Goal: Task Accomplishment & Management: Complete application form

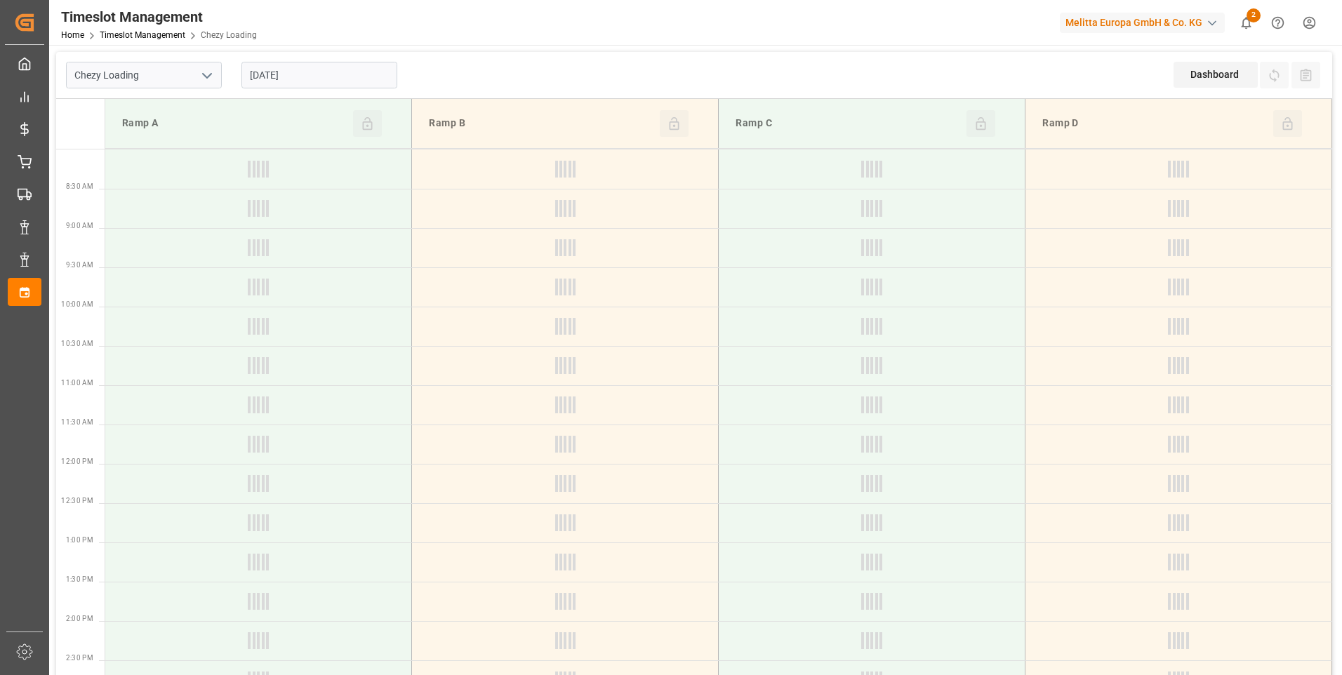
type input "Chezy Loading"
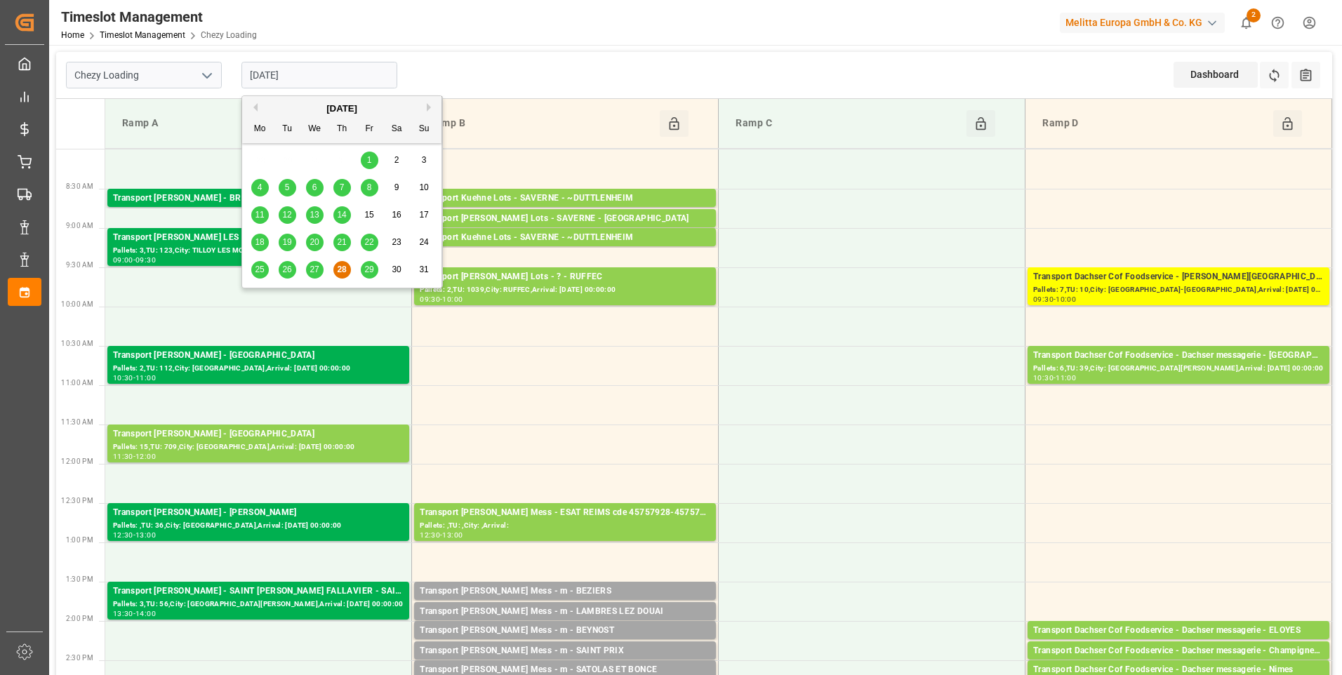
click at [327, 74] on input "[DATE]" at bounding box center [319, 75] width 156 height 27
click at [343, 269] on span "28" at bounding box center [341, 270] width 9 height 10
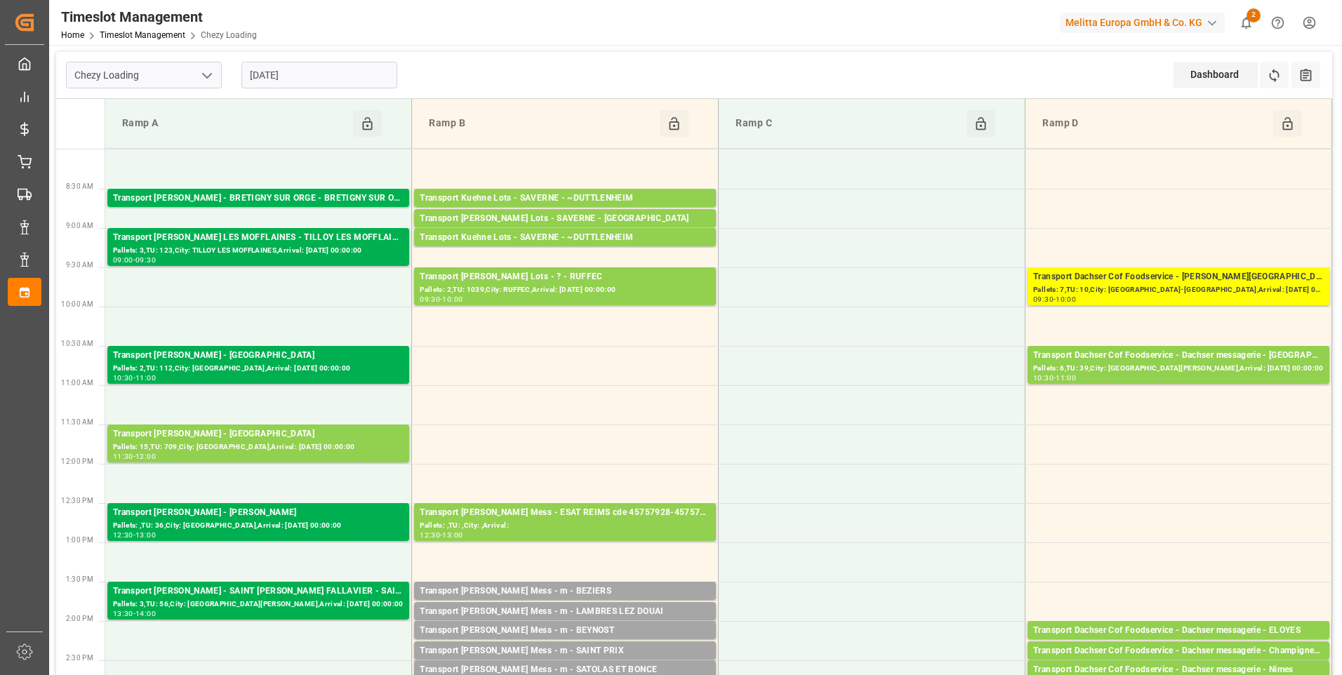
click at [320, 79] on input "[DATE]" at bounding box center [319, 75] width 156 height 27
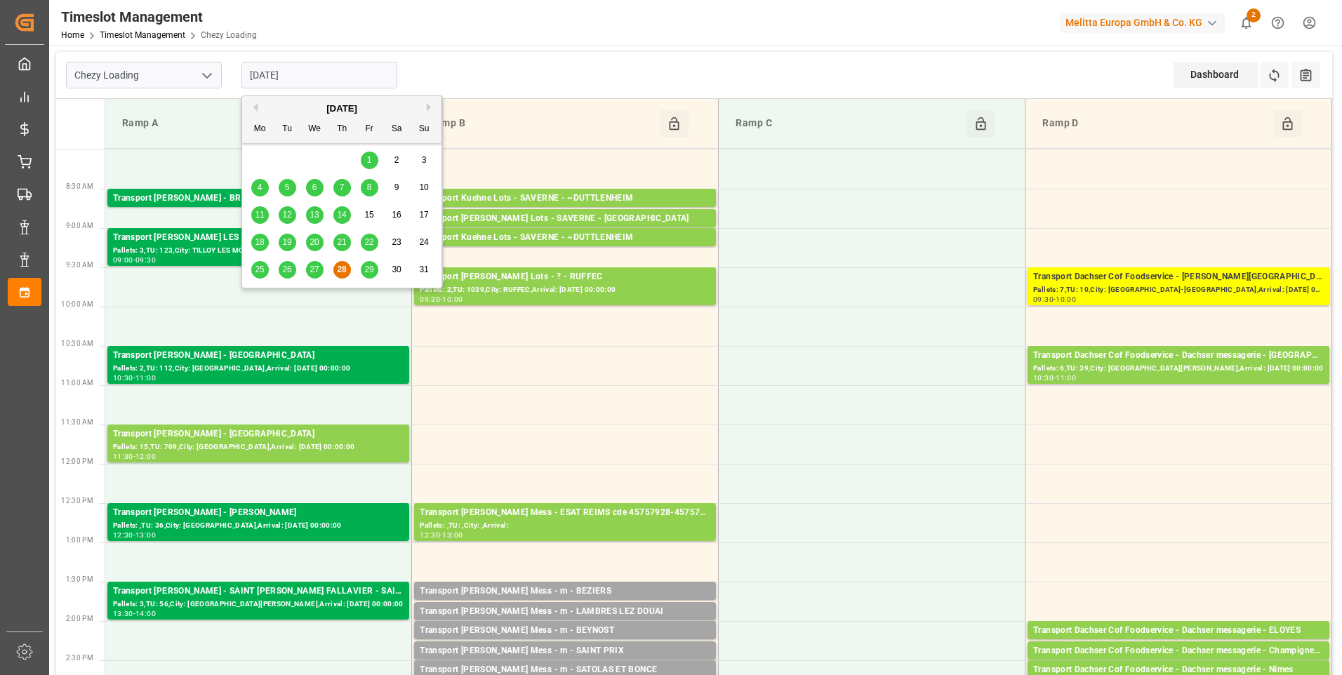
click at [368, 272] on span "29" at bounding box center [368, 270] width 9 height 10
type input "[DATE]"
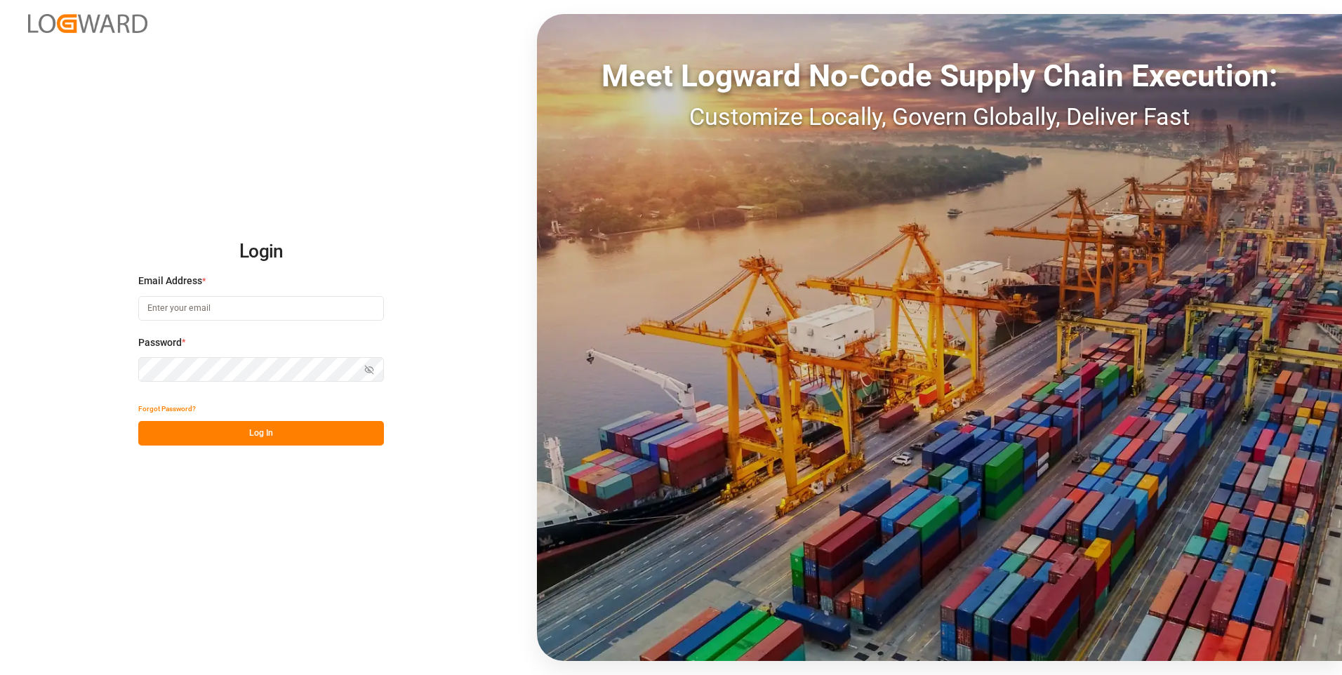
type input "[EMAIL_ADDRESS][DOMAIN_NAME]"
click at [261, 430] on button "Log In" at bounding box center [261, 433] width 246 height 25
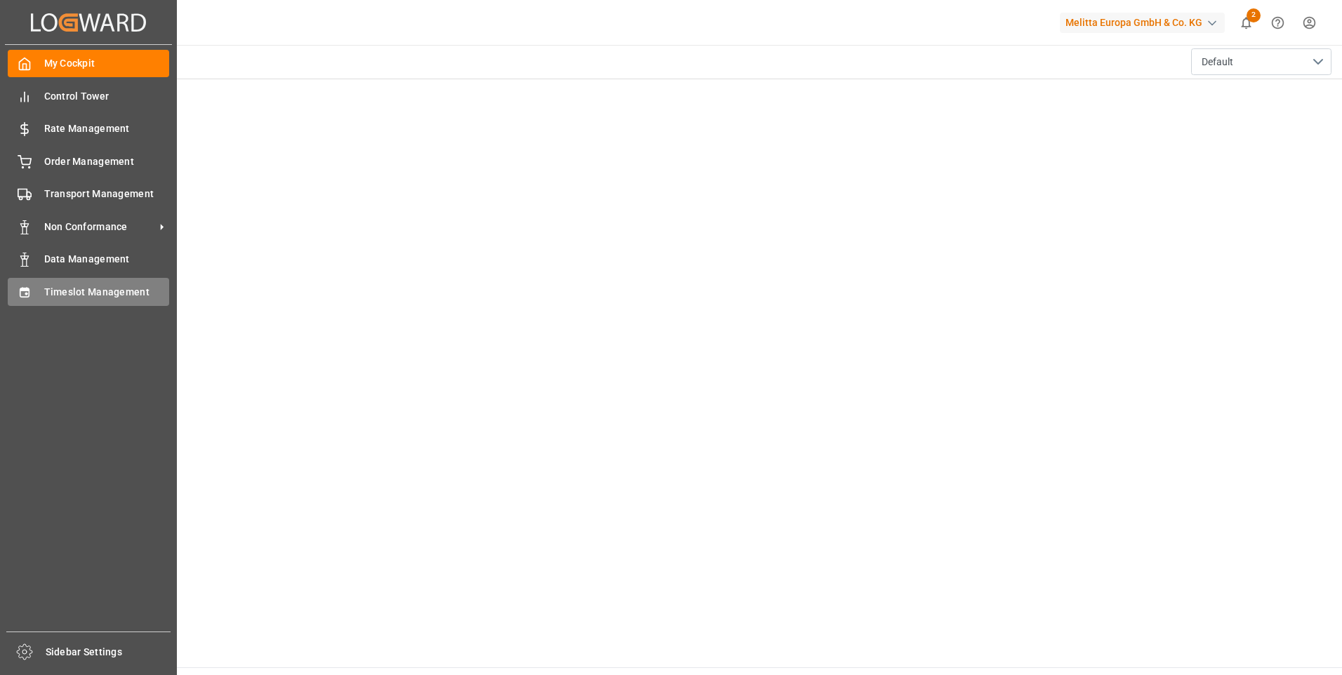
click at [99, 291] on span "Timeslot Management" at bounding box center [107, 292] width 126 height 15
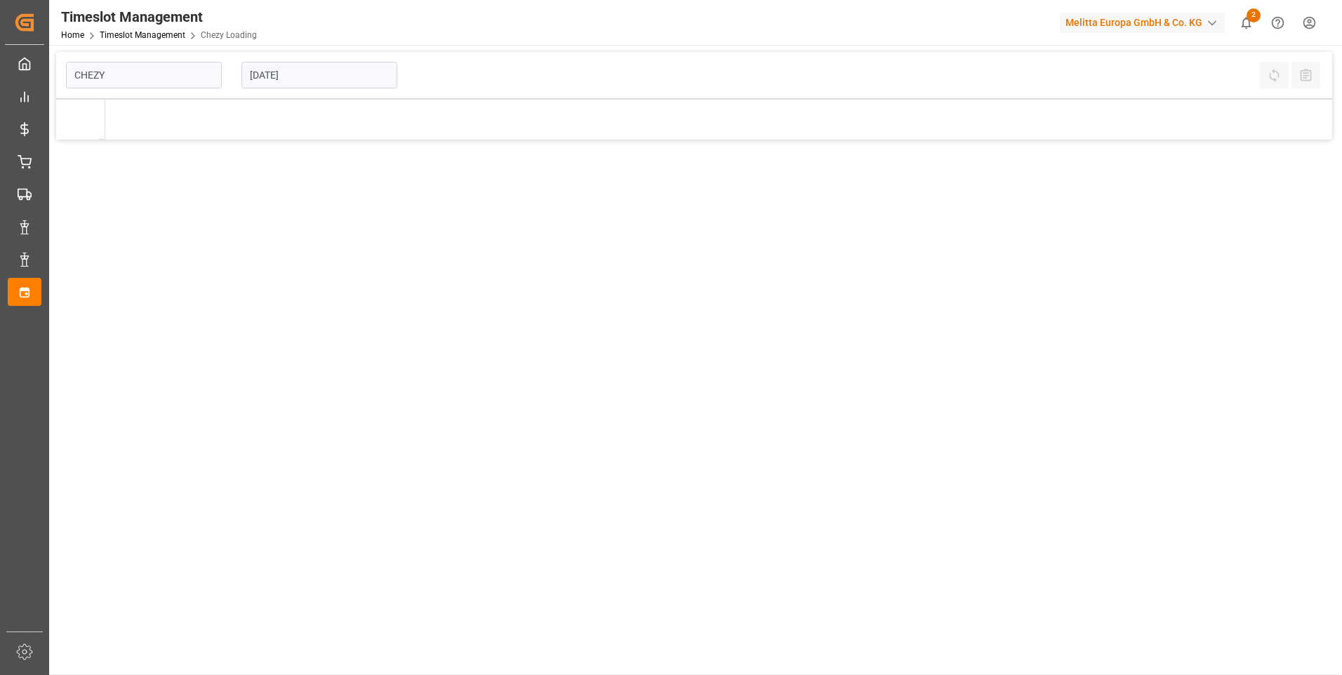
type input "Chezy Loading"
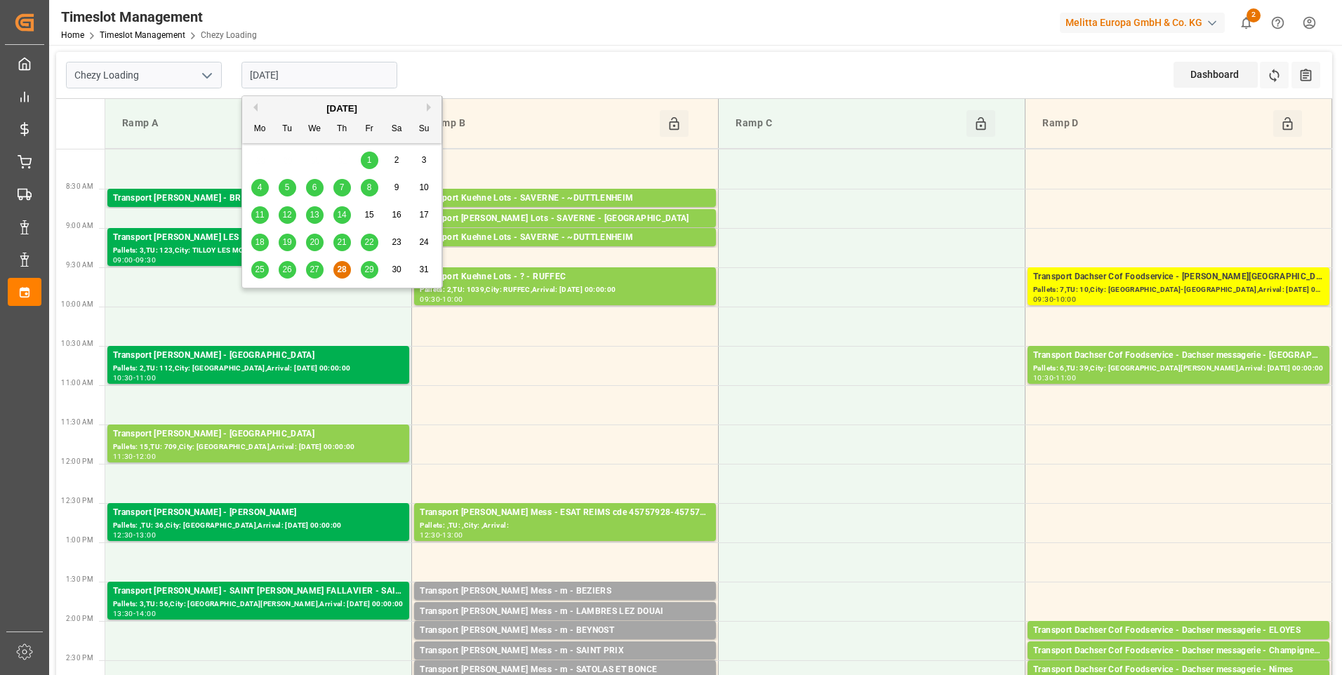
click at [317, 66] on input "[DATE]" at bounding box center [319, 75] width 156 height 27
click at [369, 270] on span "29" at bounding box center [368, 270] width 9 height 10
type input "[DATE]"
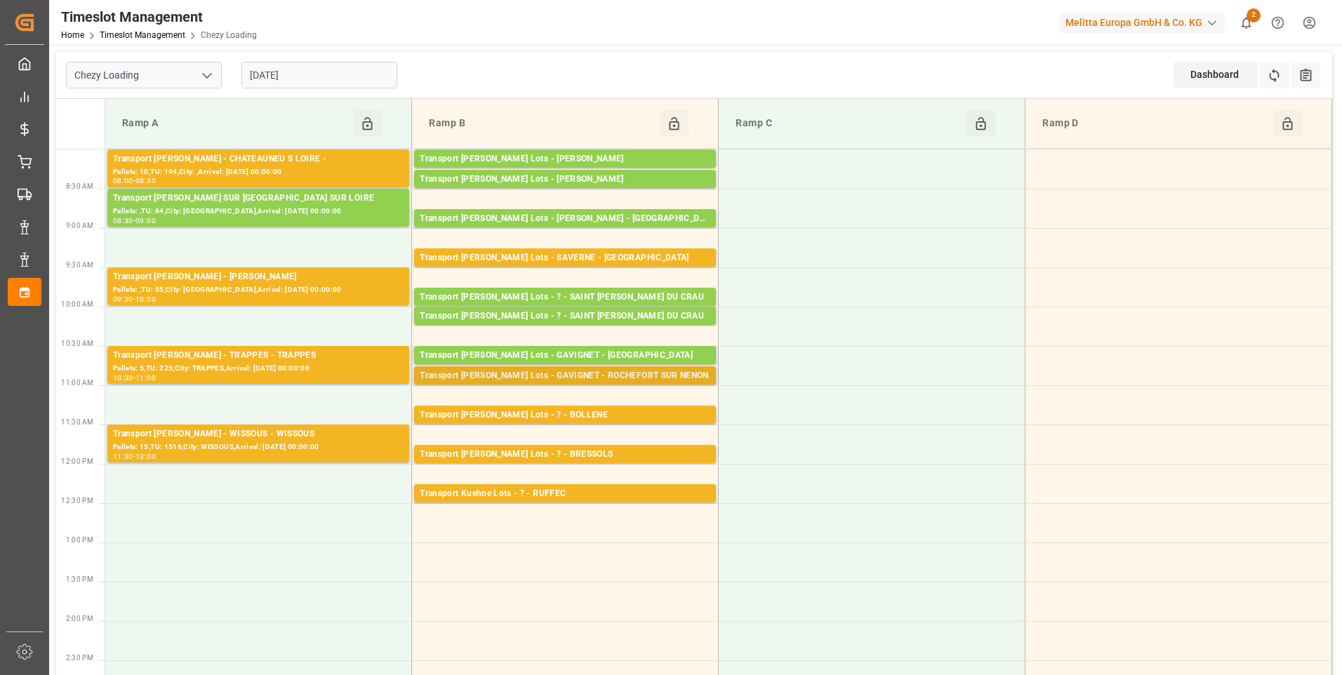
click at [618, 376] on div "Transport [PERSON_NAME] Lots - GAVIGNET - ROCHEFORT SUR NENON" at bounding box center [565, 376] width 291 height 14
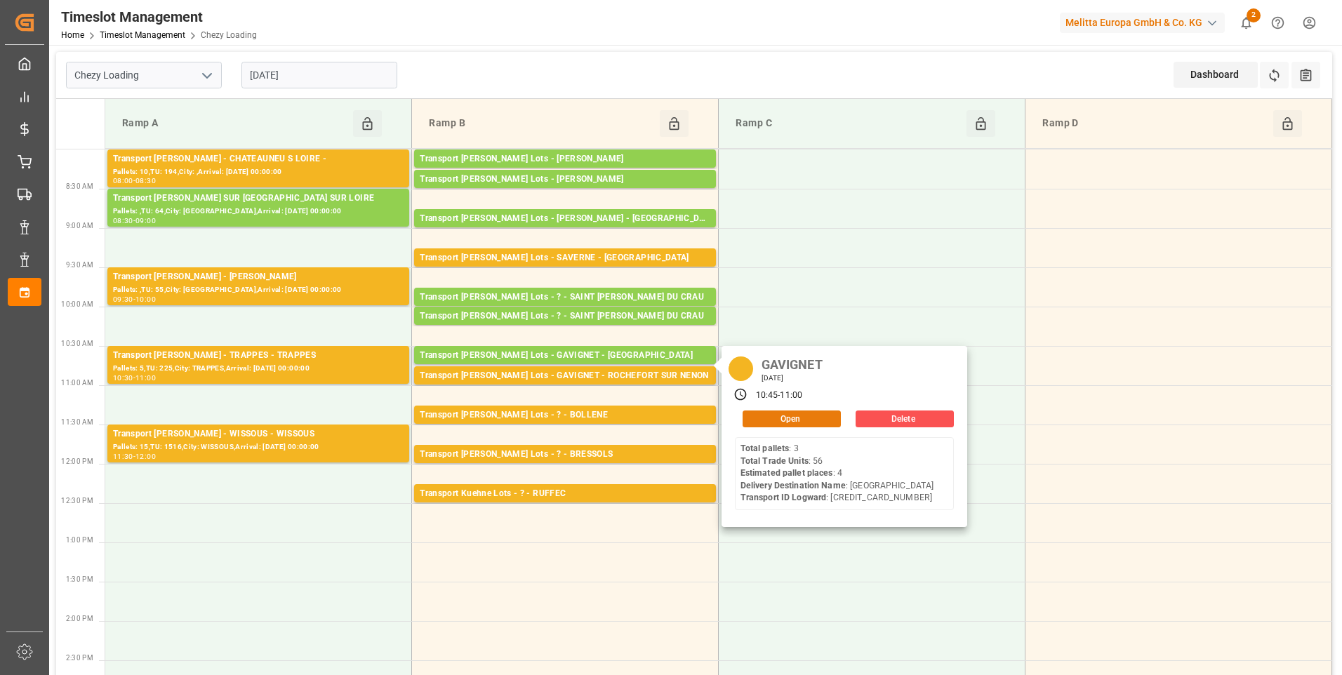
click at [783, 417] on button "Open" at bounding box center [792, 419] width 98 height 17
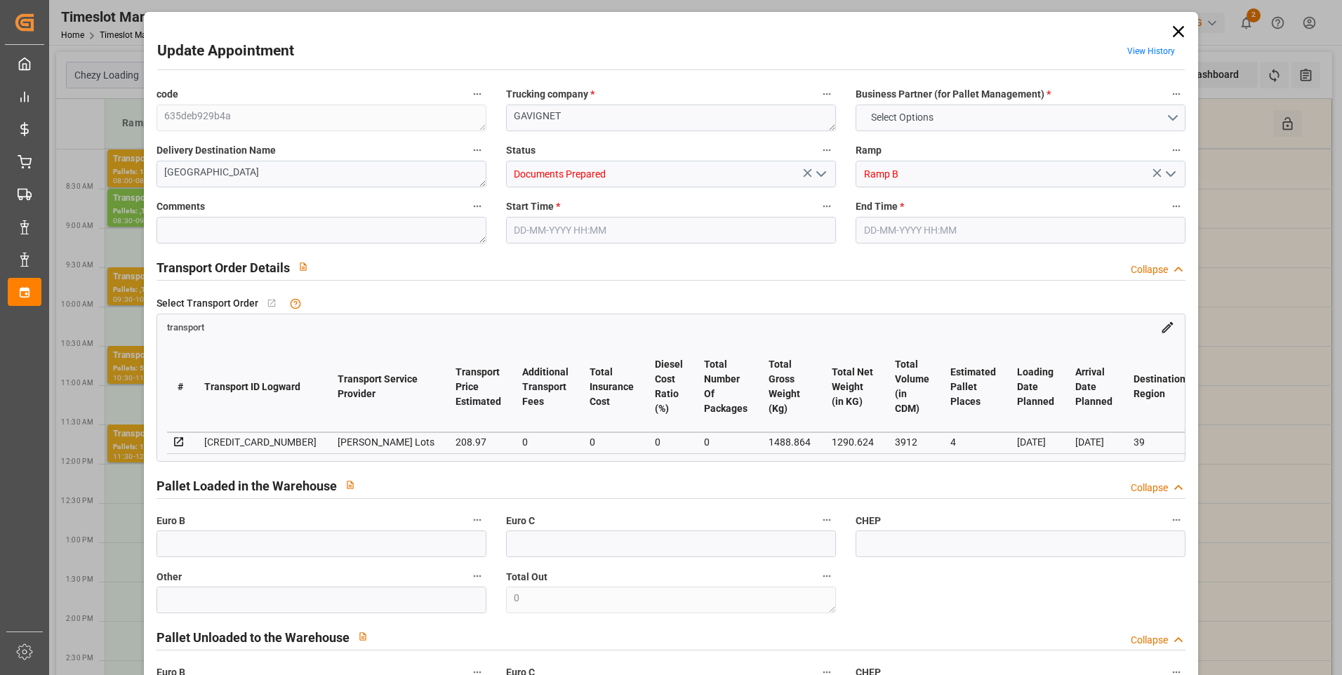
type input "4"
type input "208.97"
type input "0"
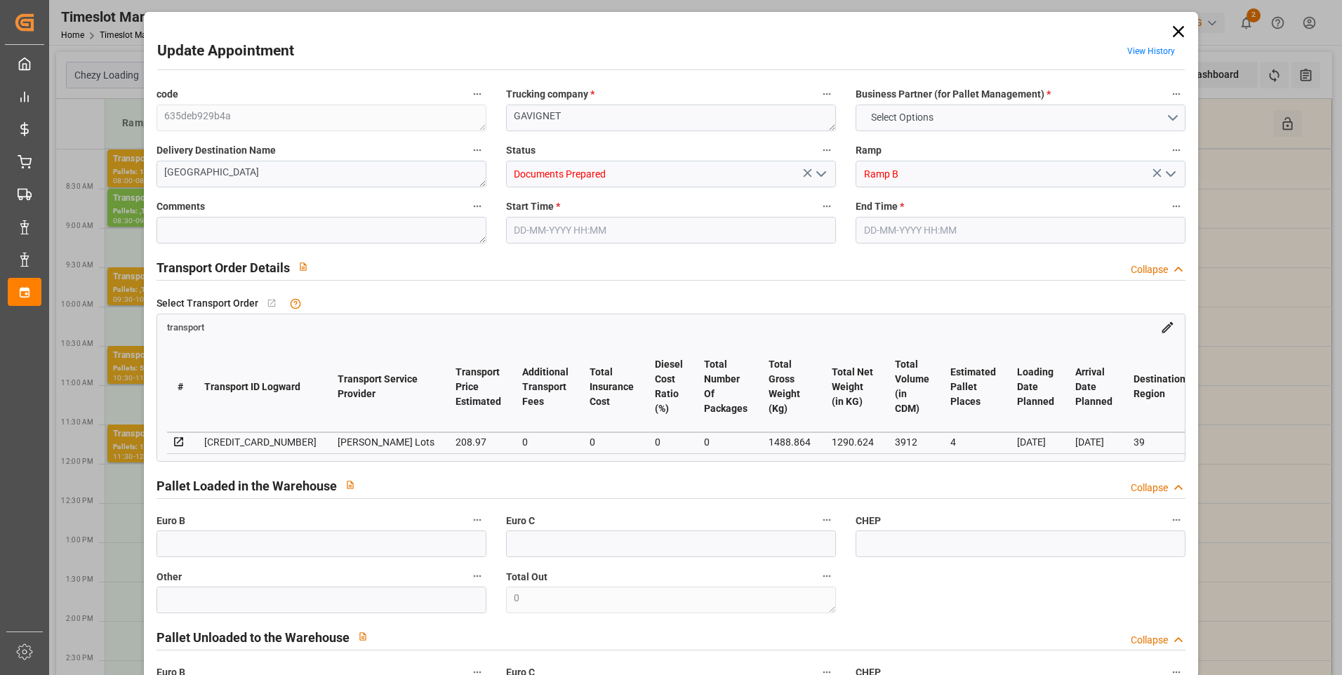
type input "208.97"
type input "0"
type input "1290.624"
type input "1656"
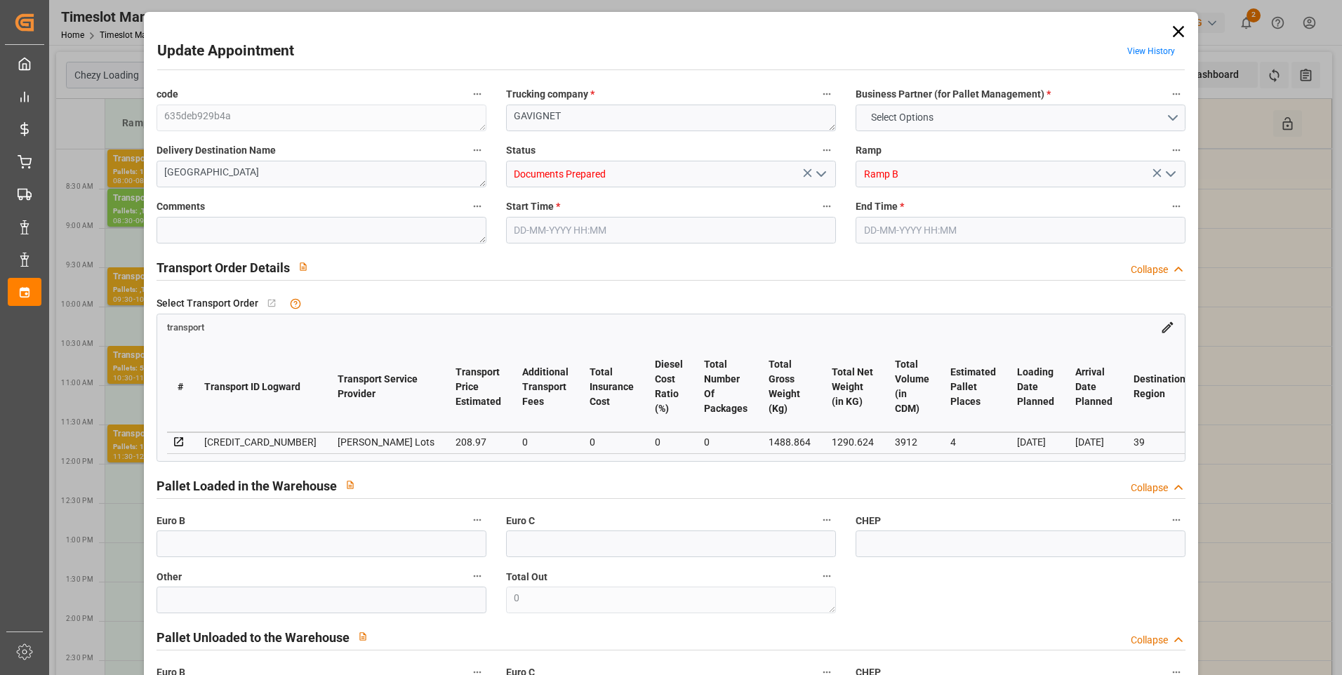
type input "3912"
type input "39"
type input "3"
type input "56"
type input "4"
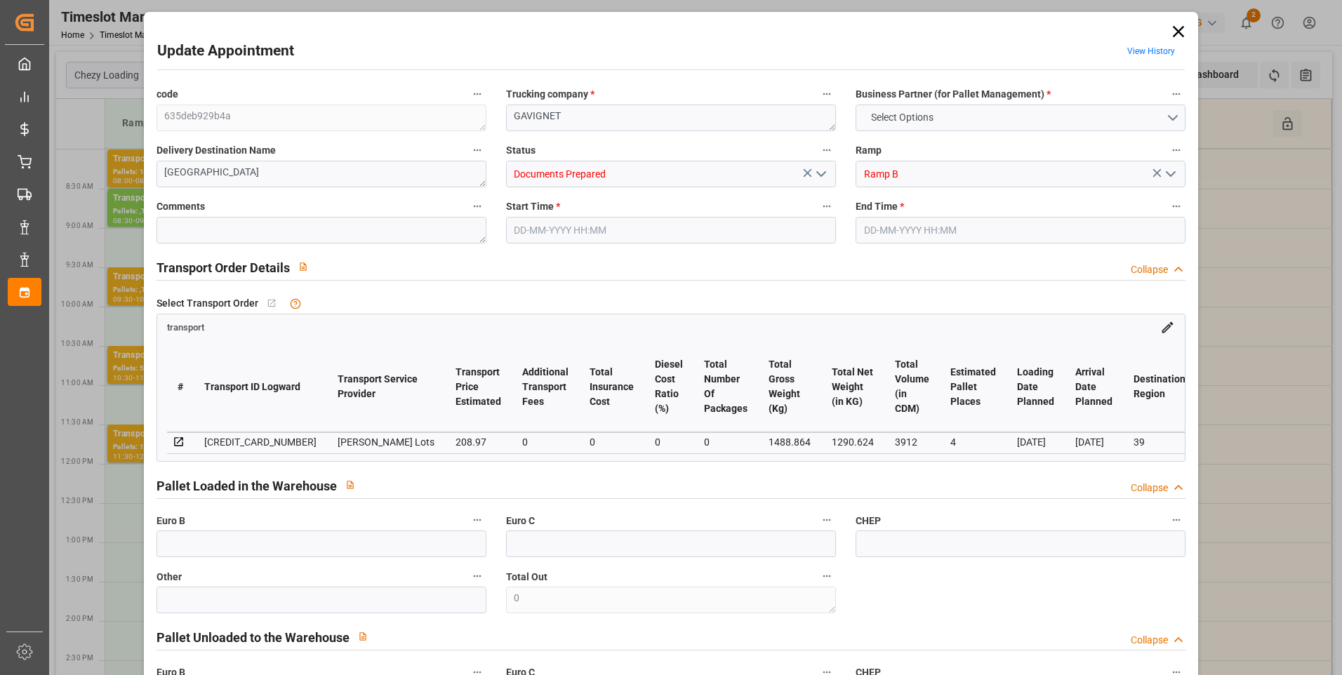
type input "101"
type input "1488.864"
type input "0"
type input "4710.8598"
type input "0"
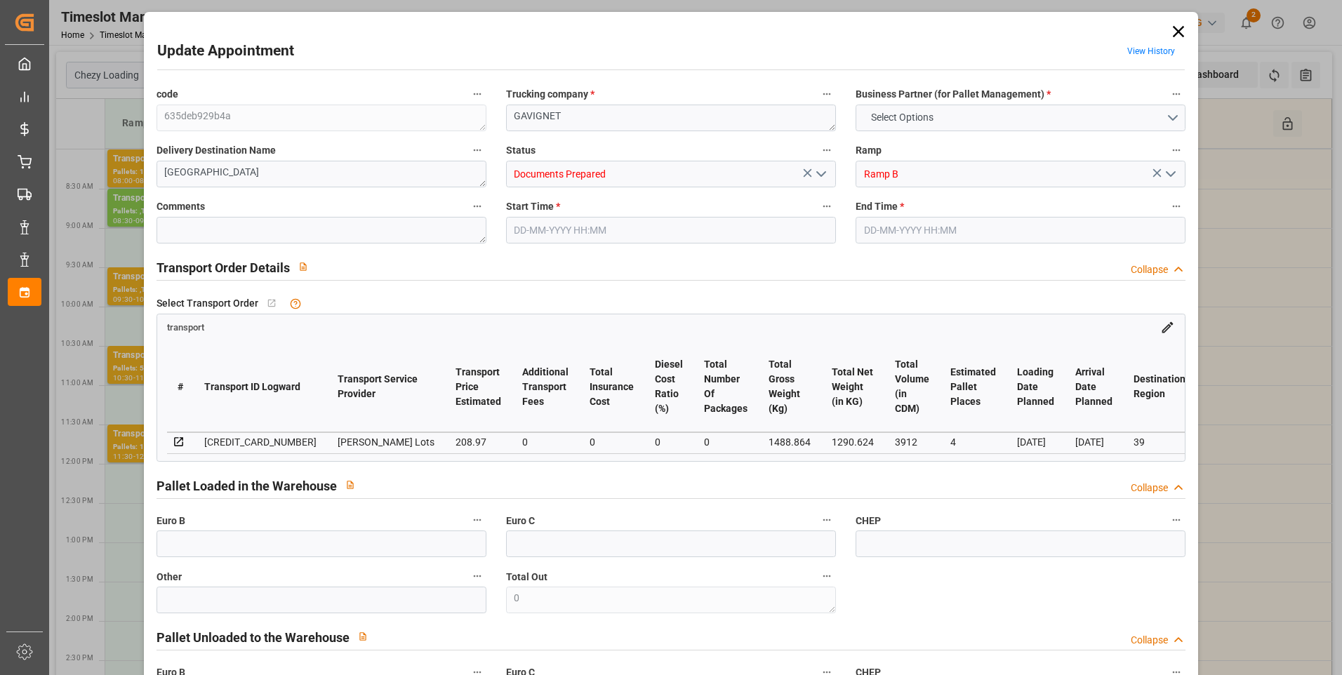
type input "0"
type input "21"
type input "35"
type input "29-08-2025 10:45"
type input "29-08-2025 11:00"
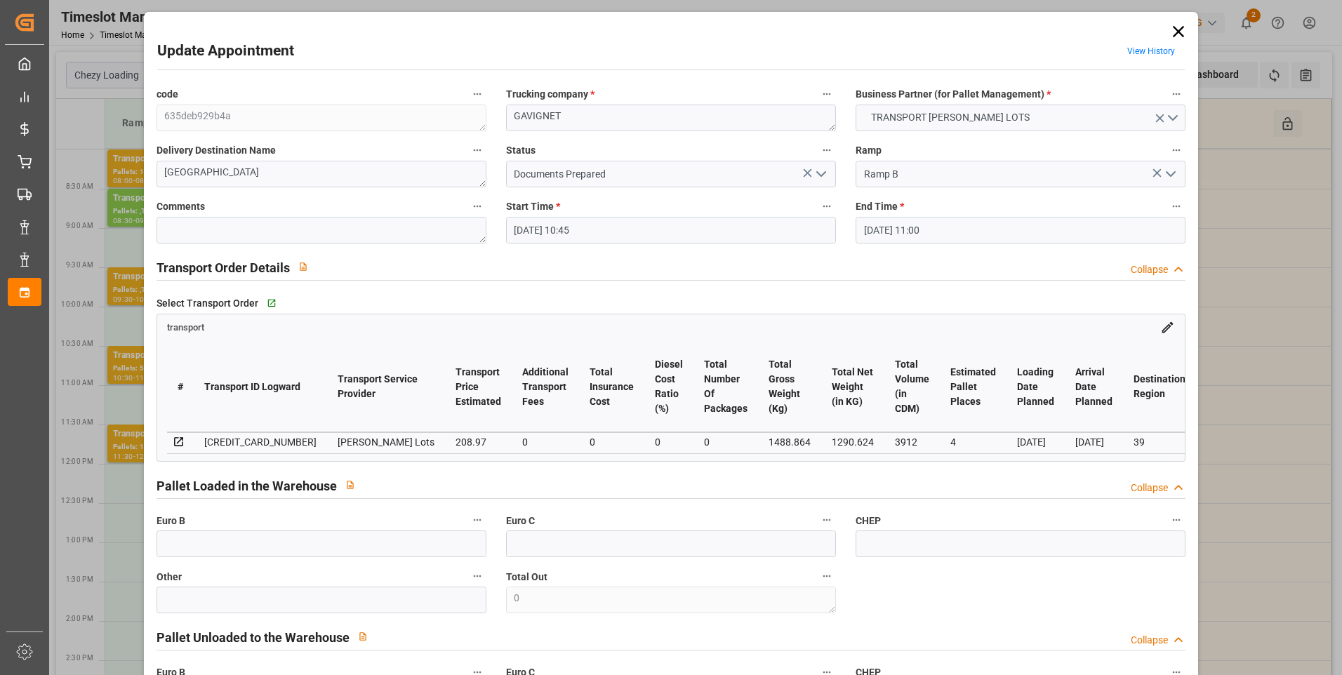
type input "27-08-2025 12:45"
type input "27-08-2025 11:27"
type input "01-09-2025"
type input "[DATE]"
click at [823, 175] on icon "open menu" at bounding box center [821, 174] width 17 height 17
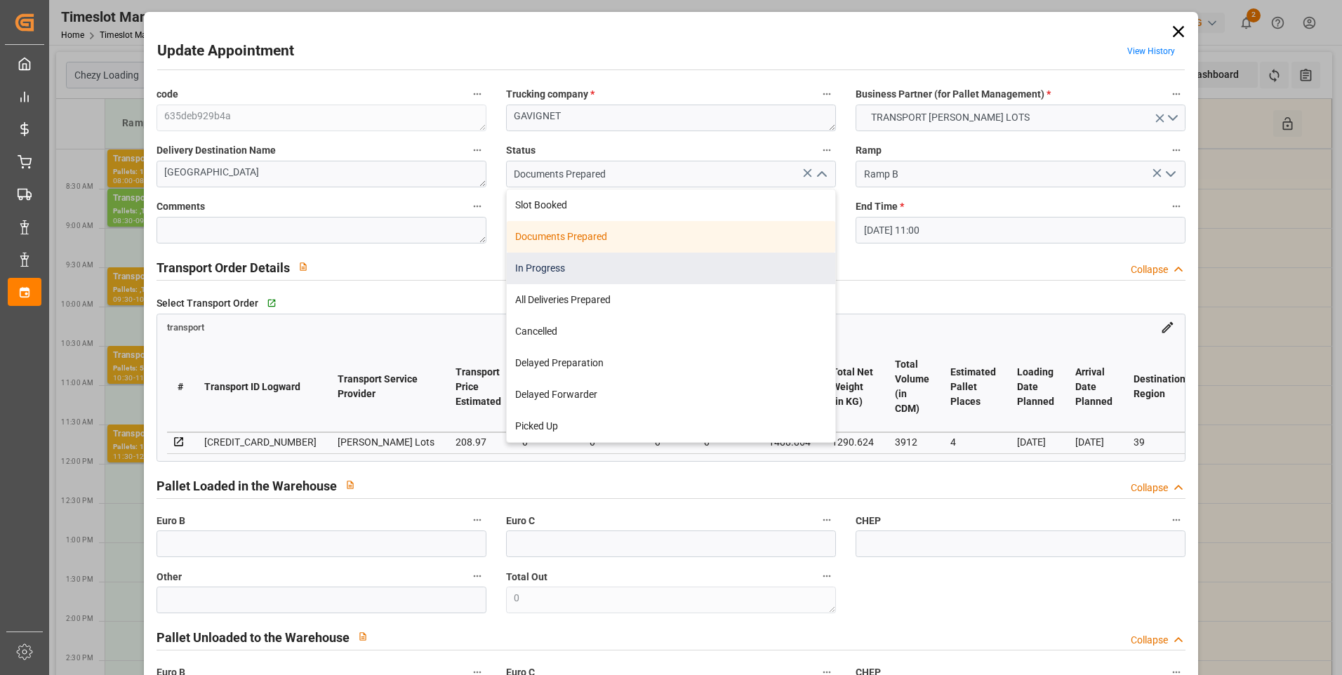
click at [557, 267] on div "In Progress" at bounding box center [671, 269] width 328 height 32
type input "In Progress"
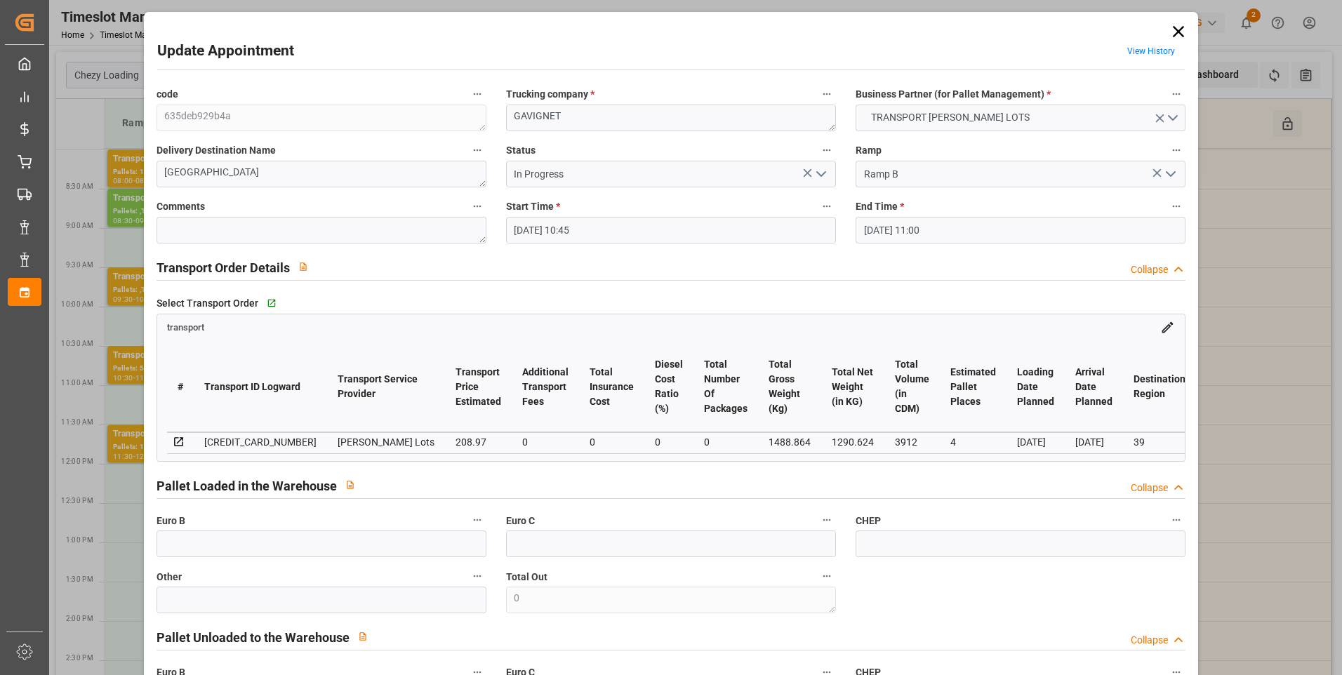
click at [1174, 32] on icon at bounding box center [1179, 32] width 20 height 20
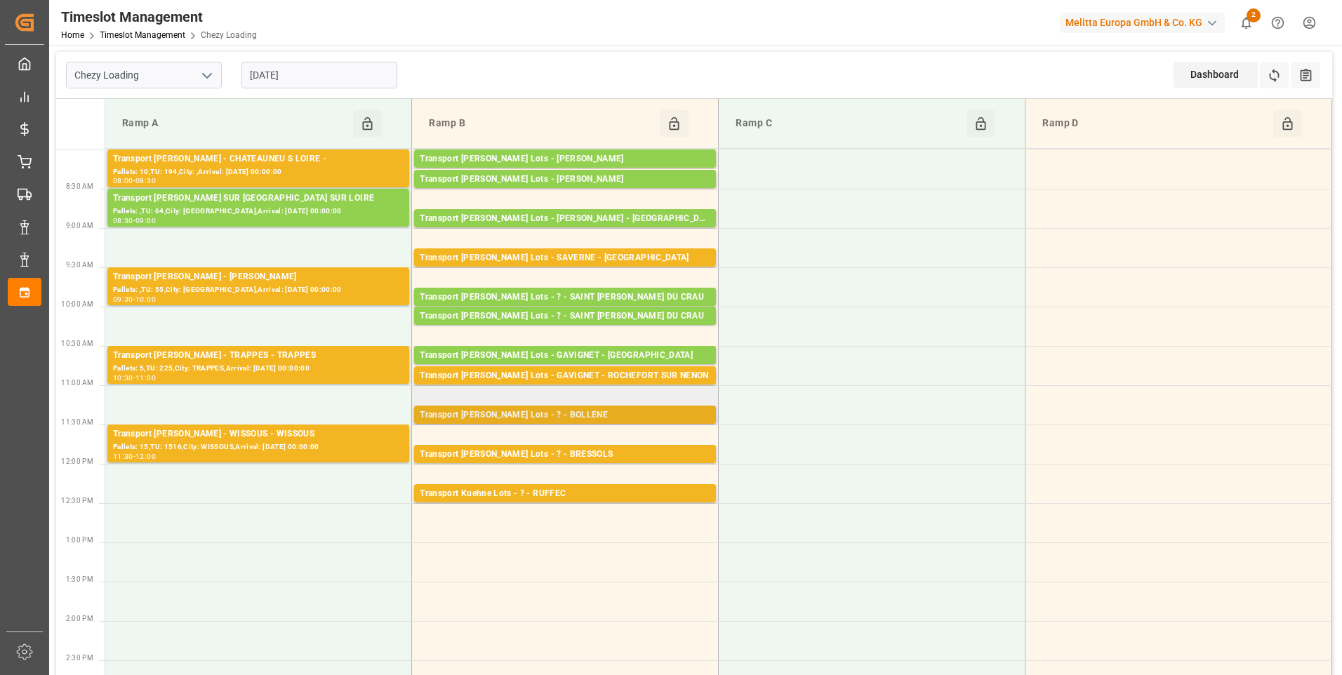
click at [579, 417] on div "Transport [PERSON_NAME] Lots - ? - BOLLENE" at bounding box center [565, 415] width 291 height 14
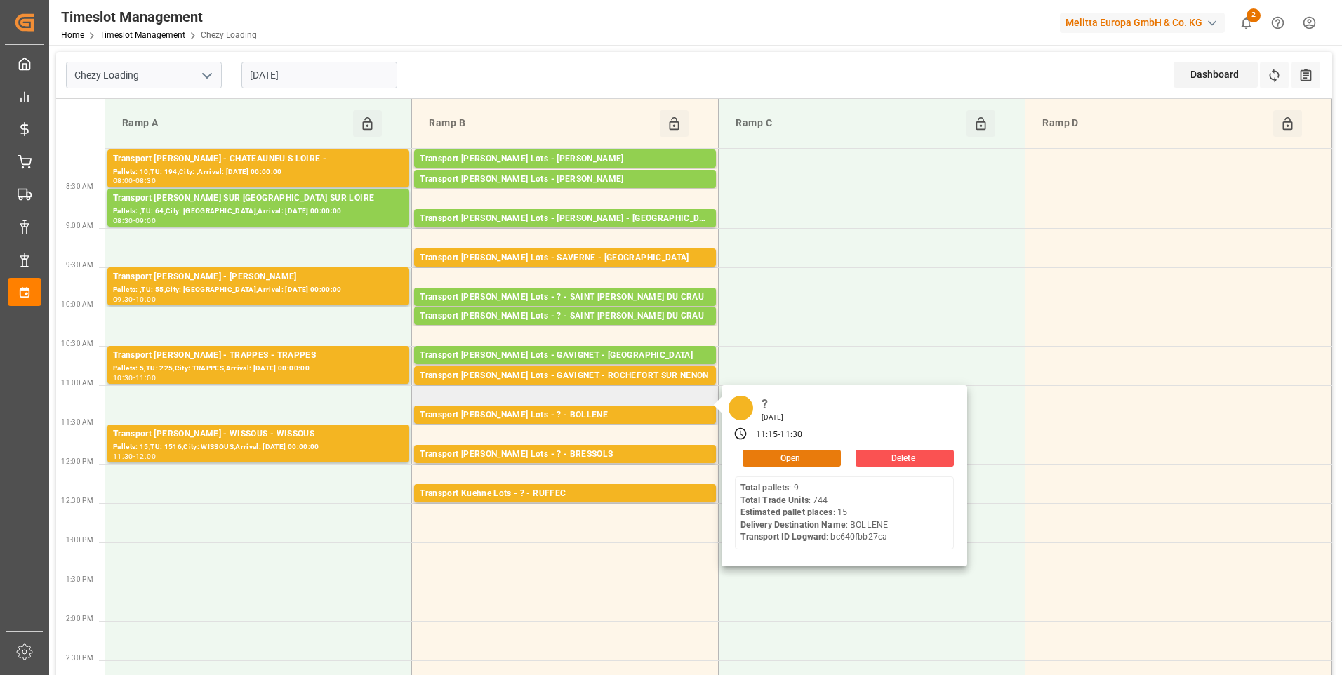
click at [761, 453] on button "Open" at bounding box center [792, 458] width 98 height 17
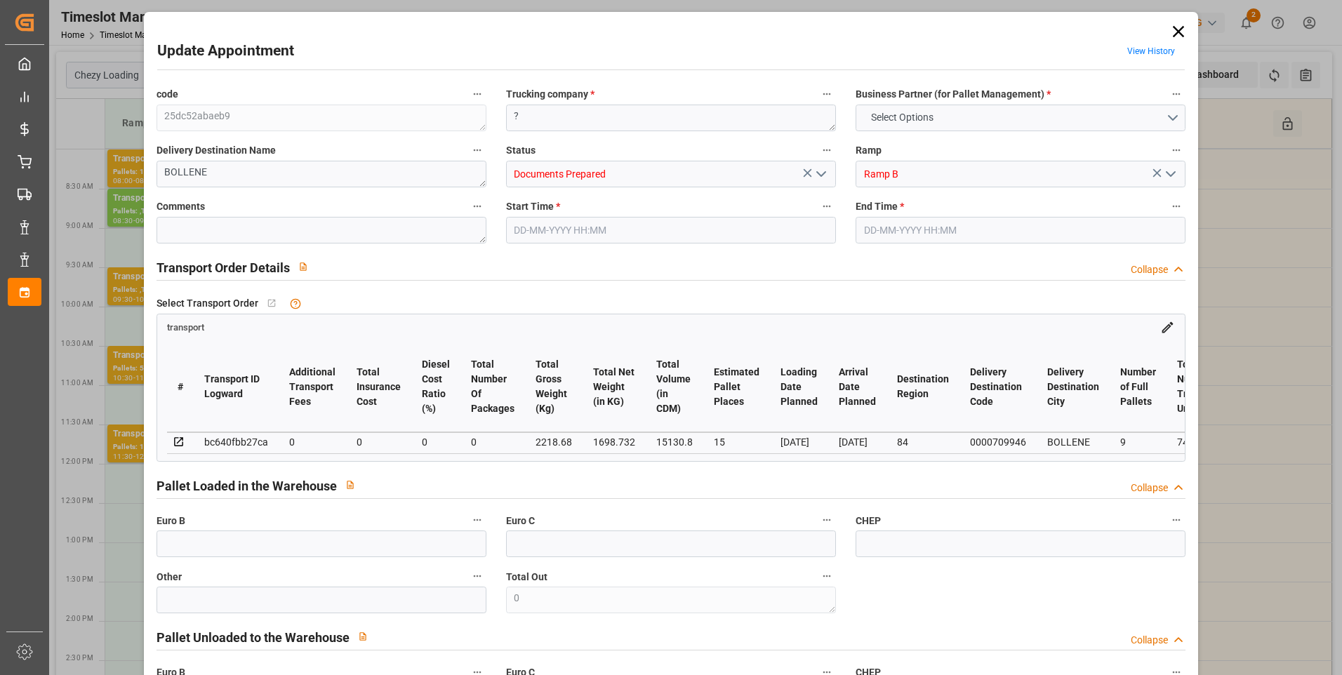
type input "15"
type input "0"
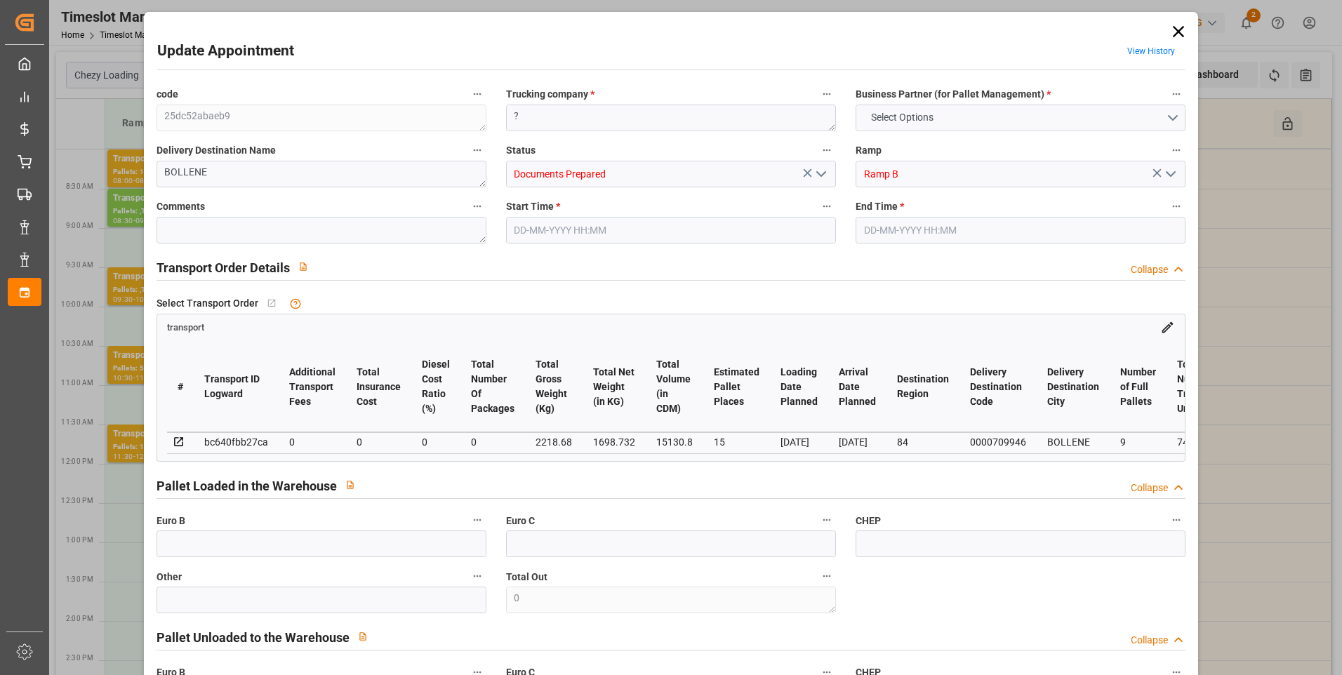
type input "0"
type input "1698.732"
type input "2780.672"
type input "15130.8"
type input "84"
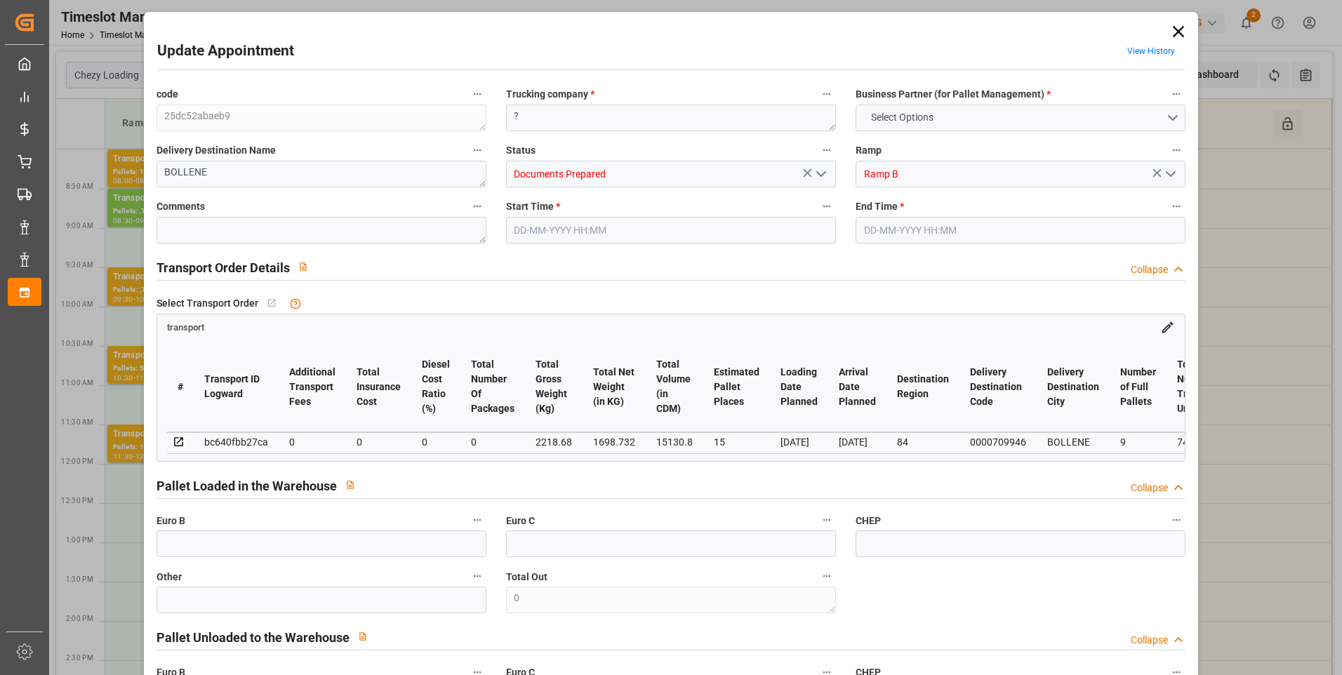
type input "9"
type input "744"
type input "22"
type input "101"
type input "2218.68"
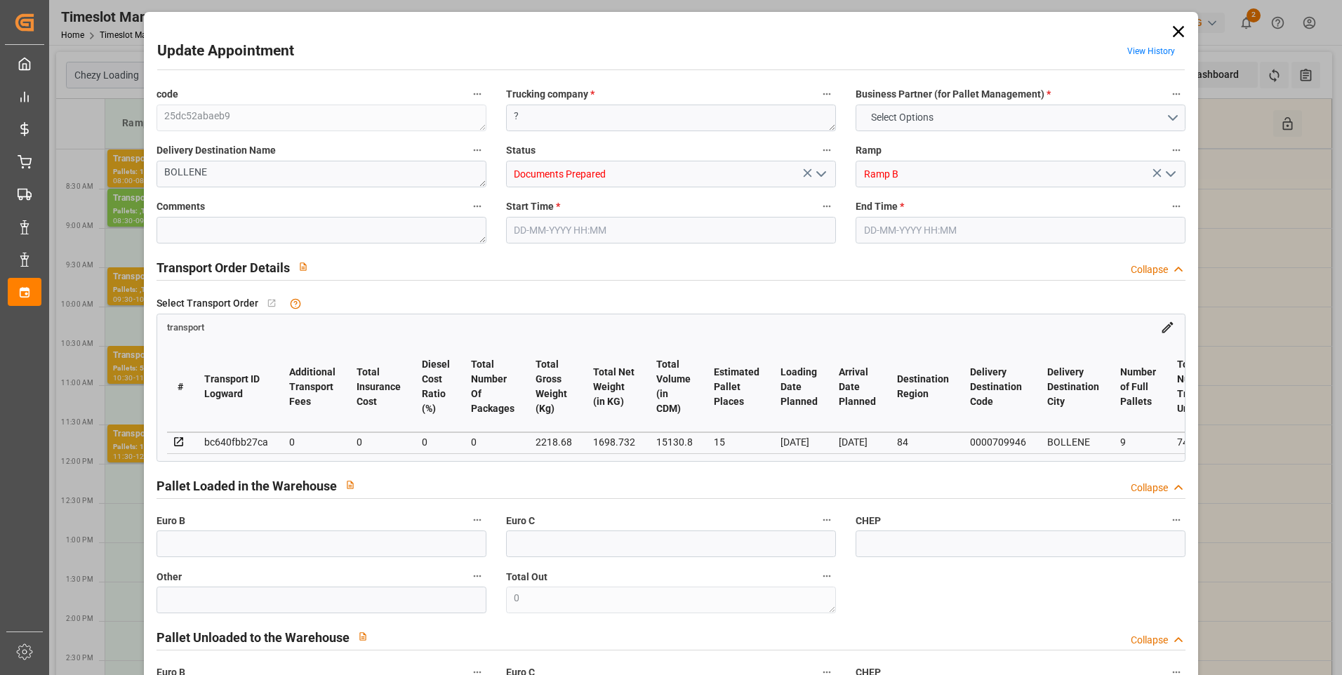
type input "0"
type input "4710.8598"
type input "0"
type input "21"
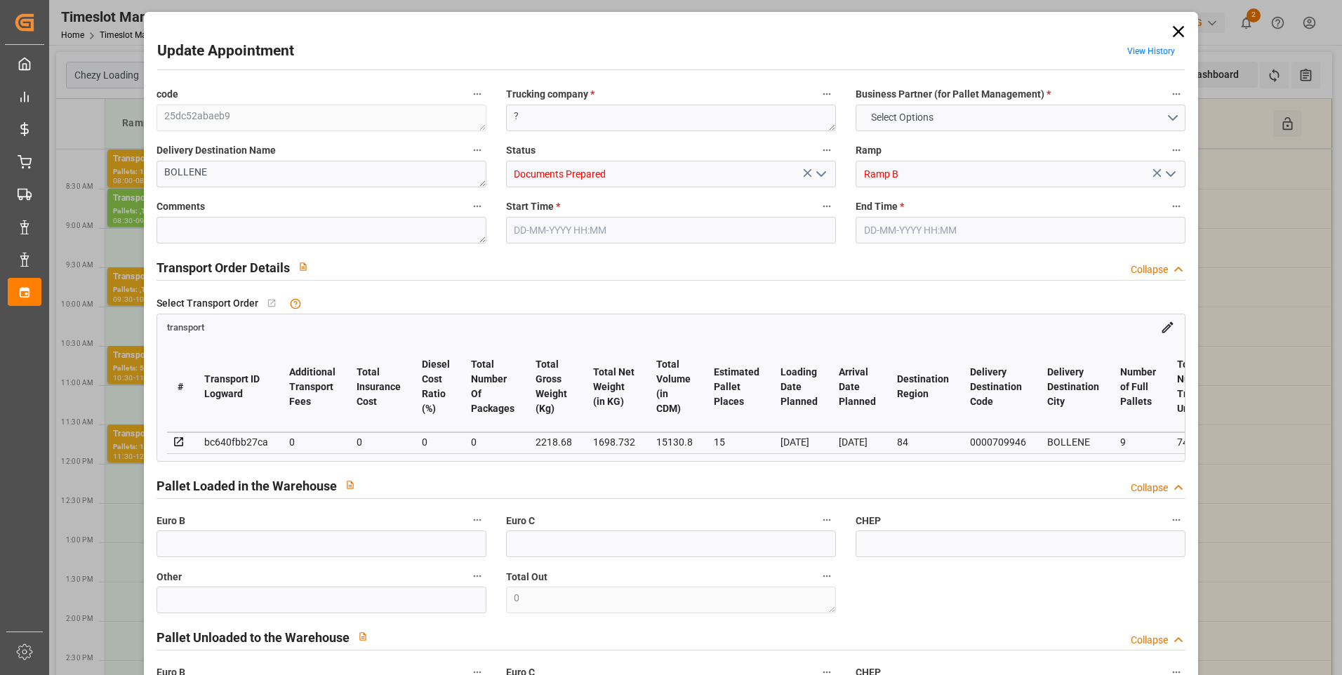
type input "35"
type input "29-08-2025 11:15"
type input "29-08-2025 11:30"
type input "27-08-2025 14:50"
type input "27-08-2025 11:31"
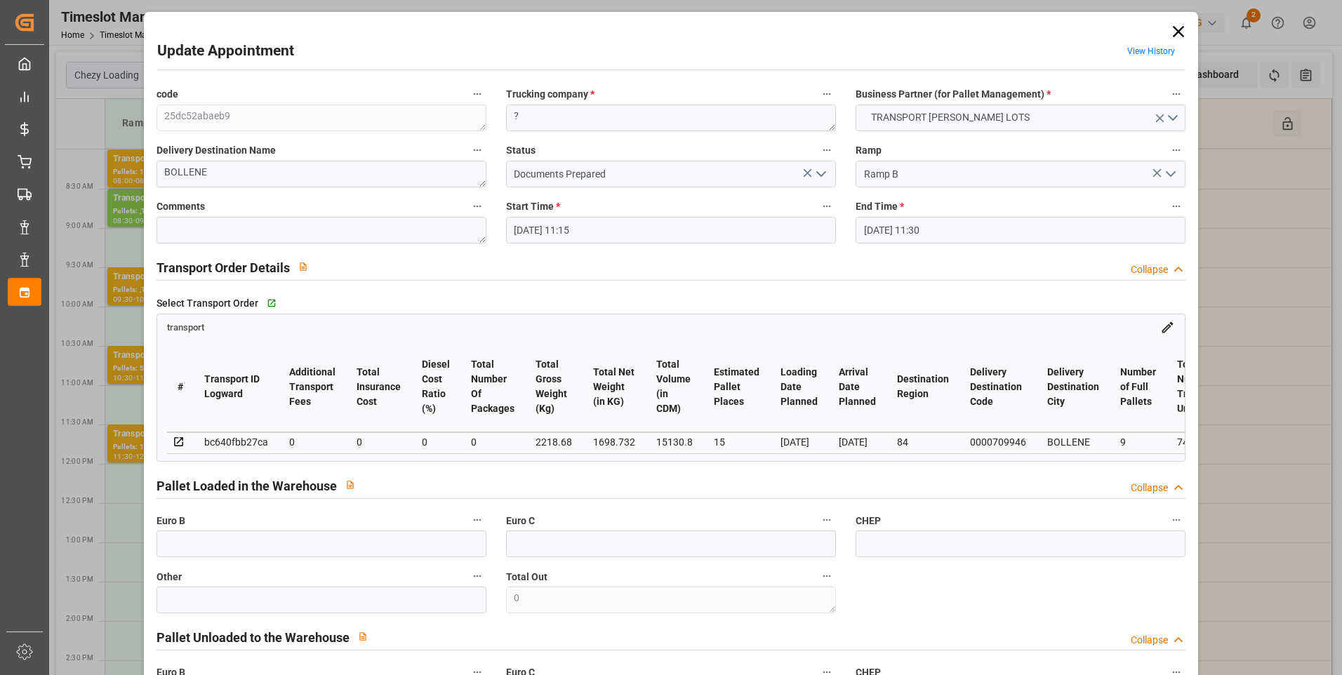
type input "03-09-2025"
type input "01-09-2025"
click at [823, 173] on polyline "open menu" at bounding box center [821, 174] width 8 height 4
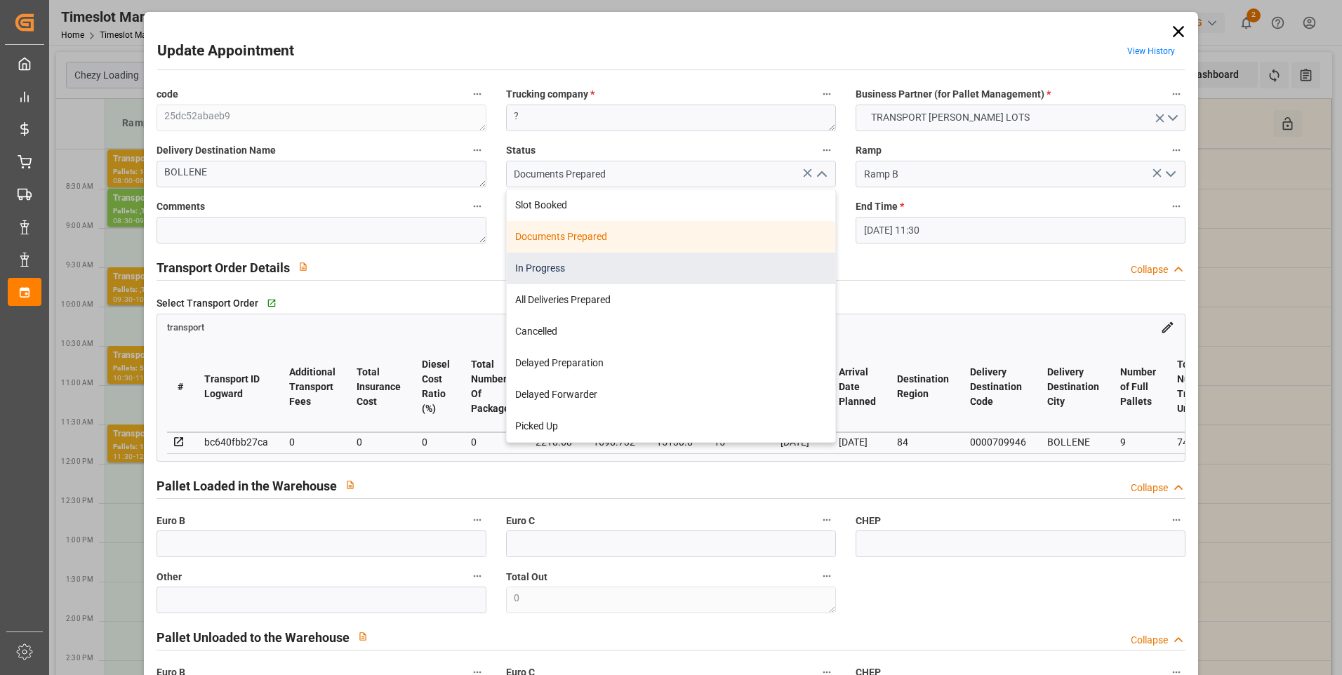
click at [564, 265] on div "In Progress" at bounding box center [671, 269] width 328 height 32
type input "In Progress"
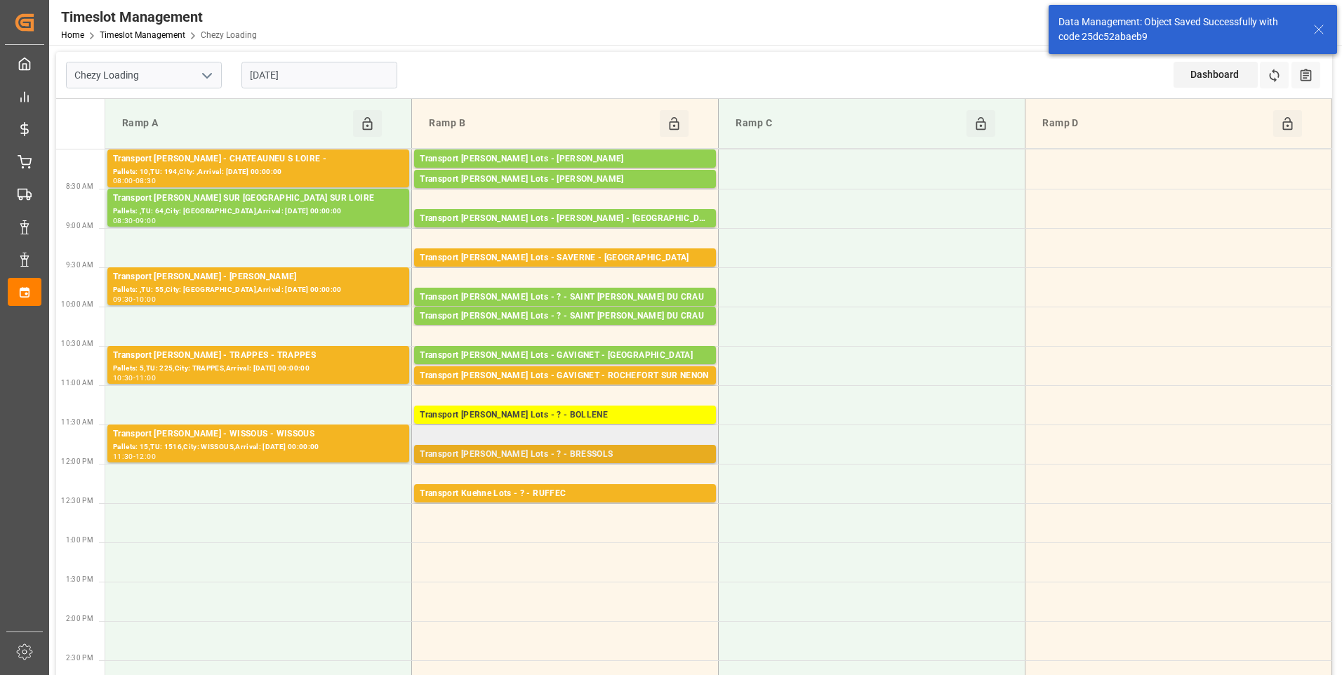
click at [567, 458] on div "Transport [PERSON_NAME] Lots - ? - BRESSOLS" at bounding box center [565, 455] width 291 height 14
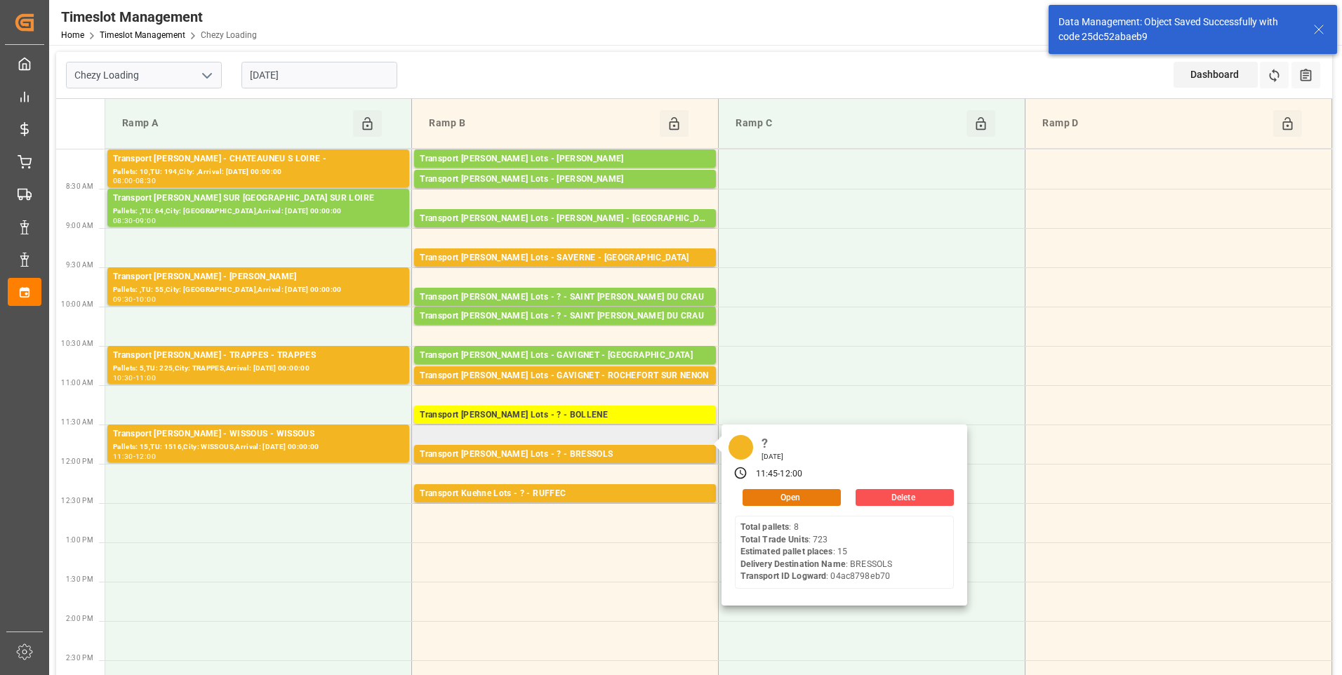
click at [783, 500] on button "Open" at bounding box center [792, 497] width 98 height 17
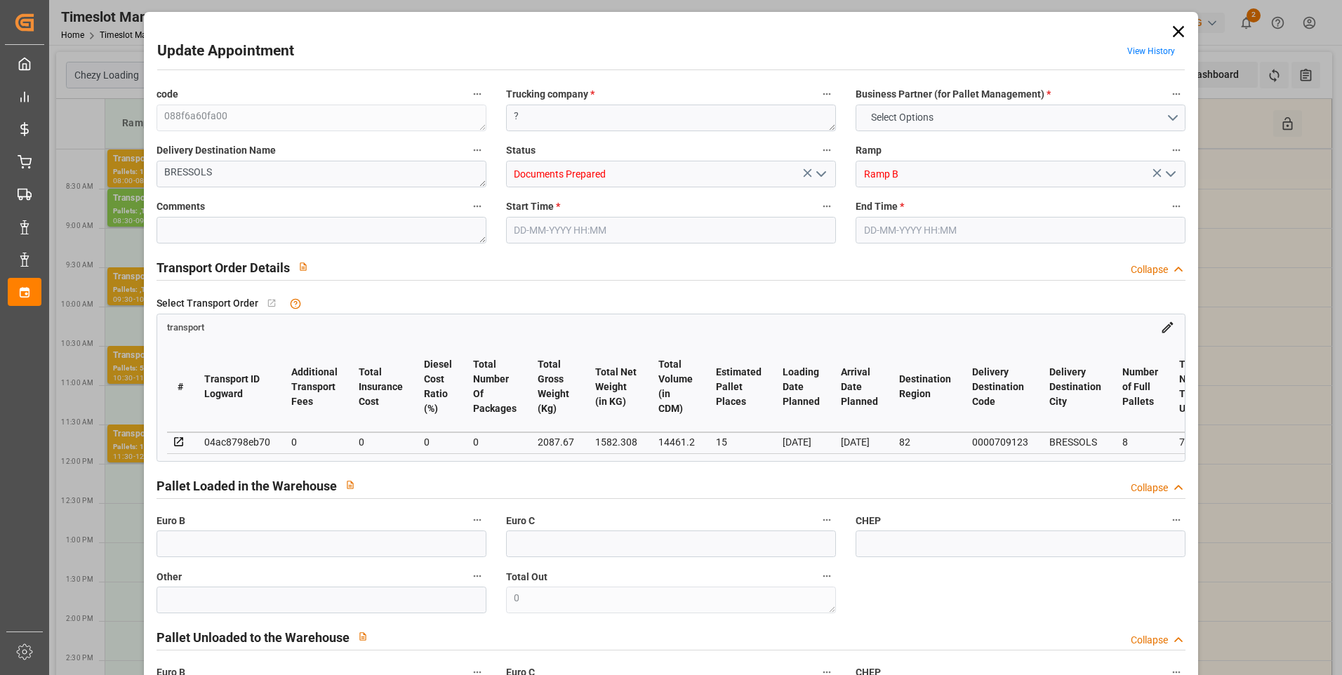
type input "15"
type input "0"
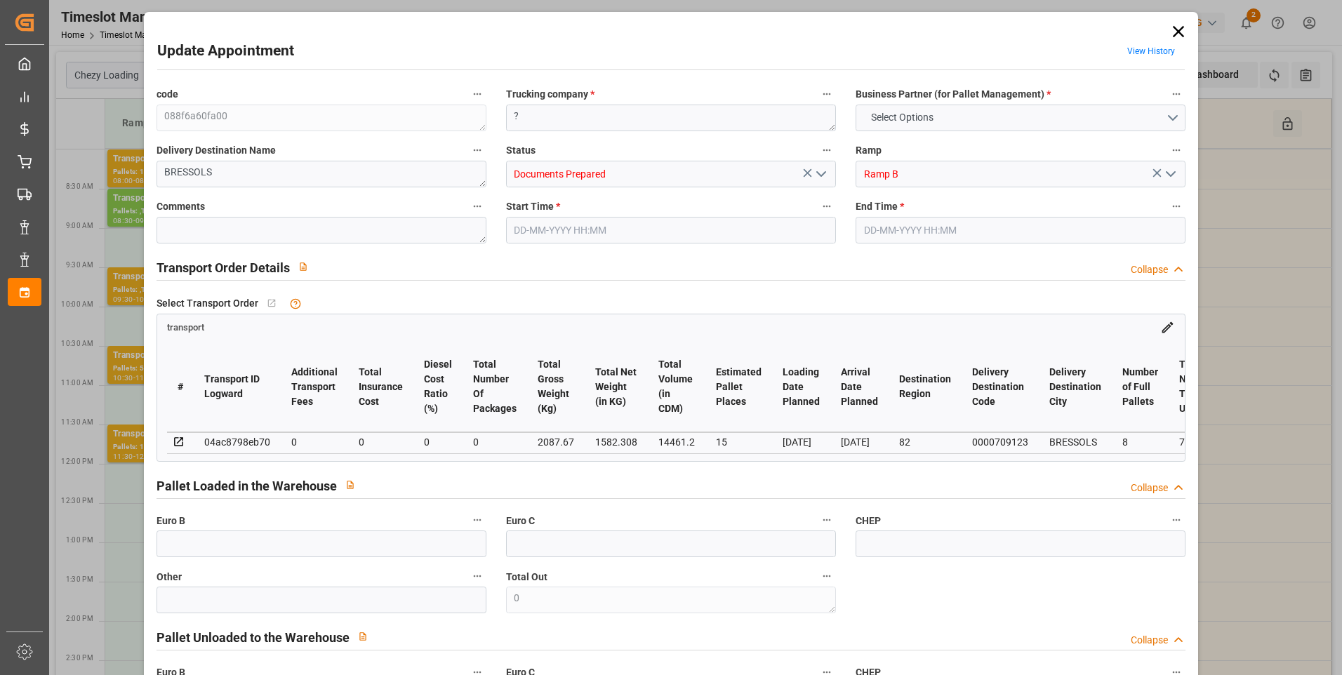
type input "0"
type input "1582.308"
type input "2642.734"
type input "14461.2"
type input "82"
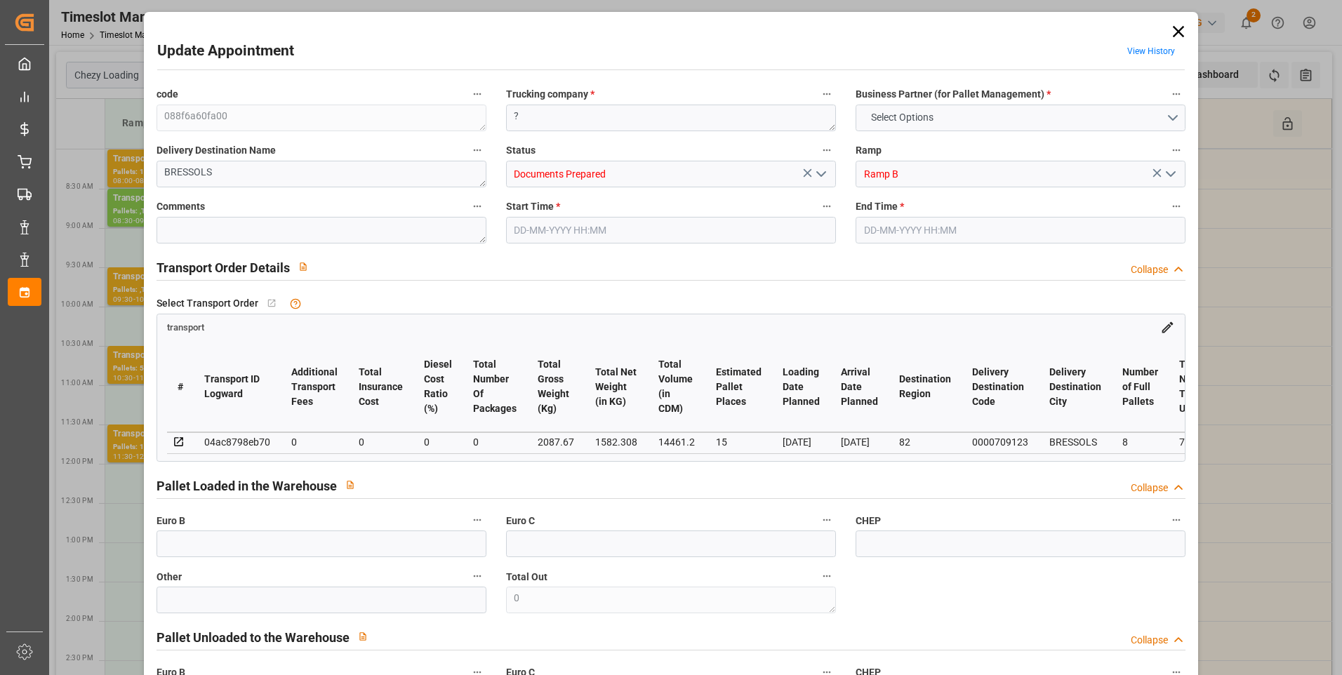
type input "8"
type input "723"
type input "22"
type input "101"
type input "2087.67"
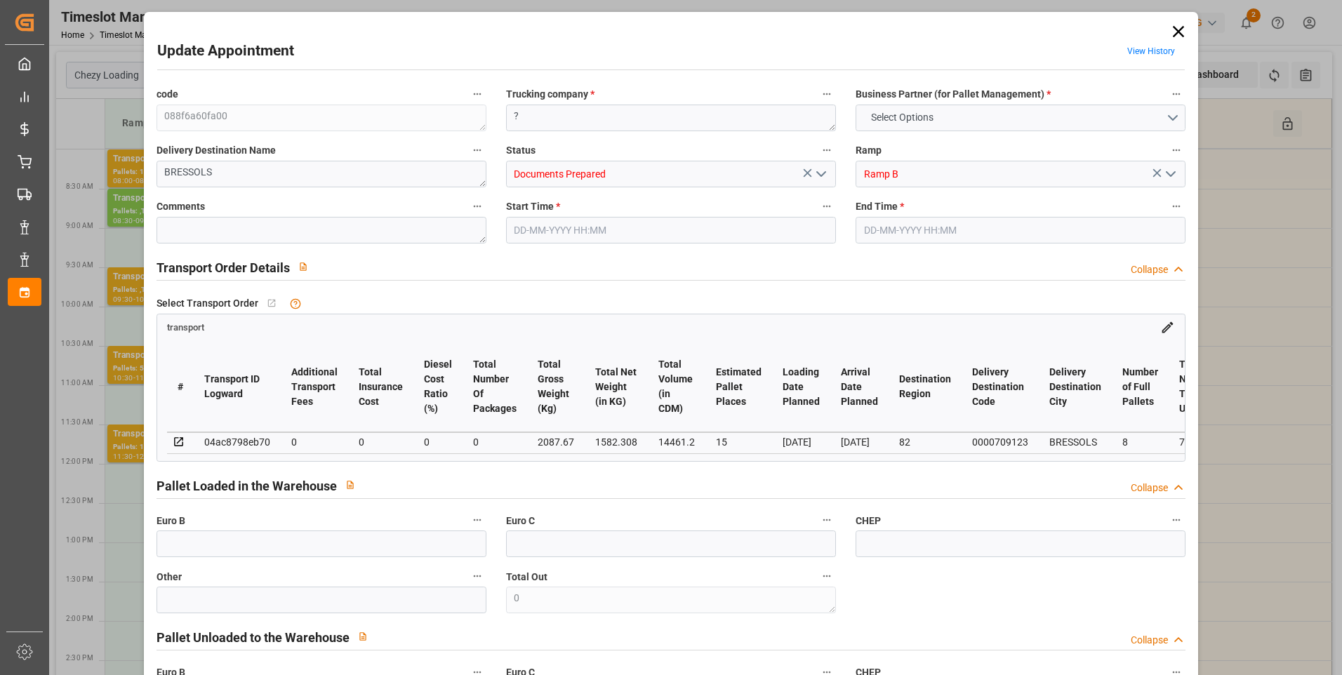
type input "0"
type input "4710.8598"
type input "0"
type input "21"
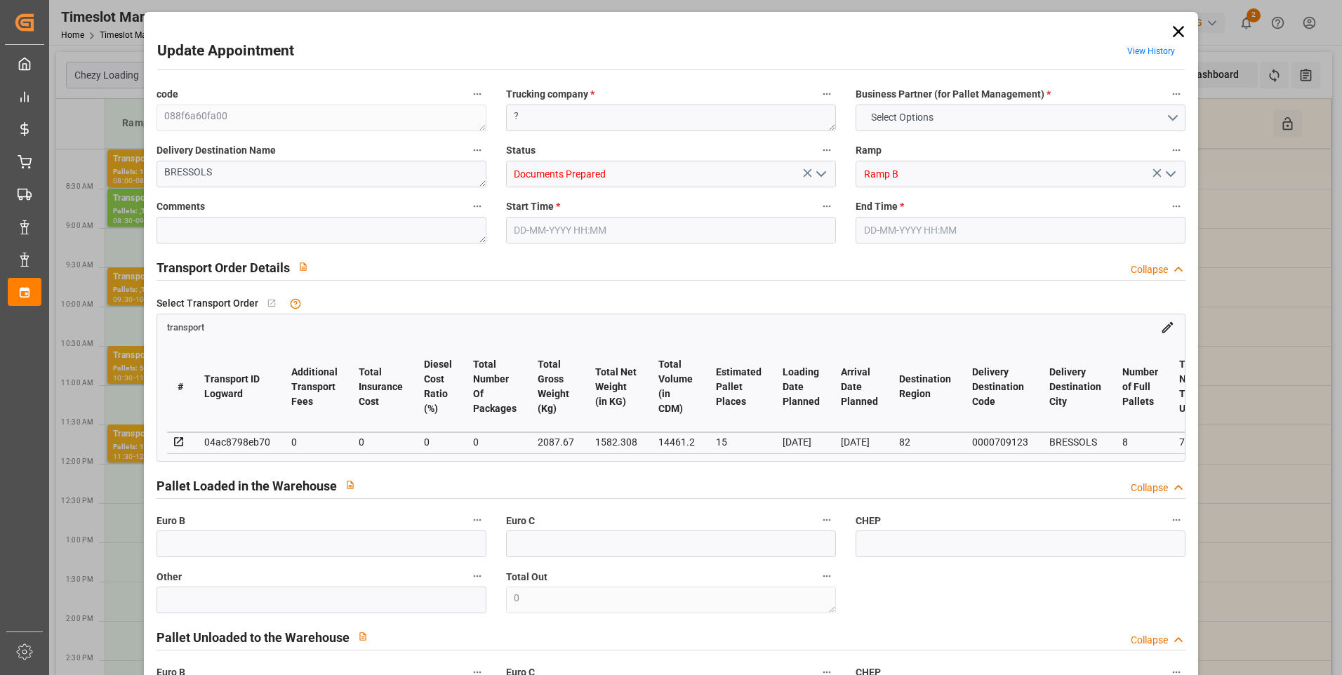
type input "35"
type input "29-08-2025 11:45"
type input "29-08-2025 12:00"
type input "27-08-2025 14:51"
type input "27-08-2025 11:31"
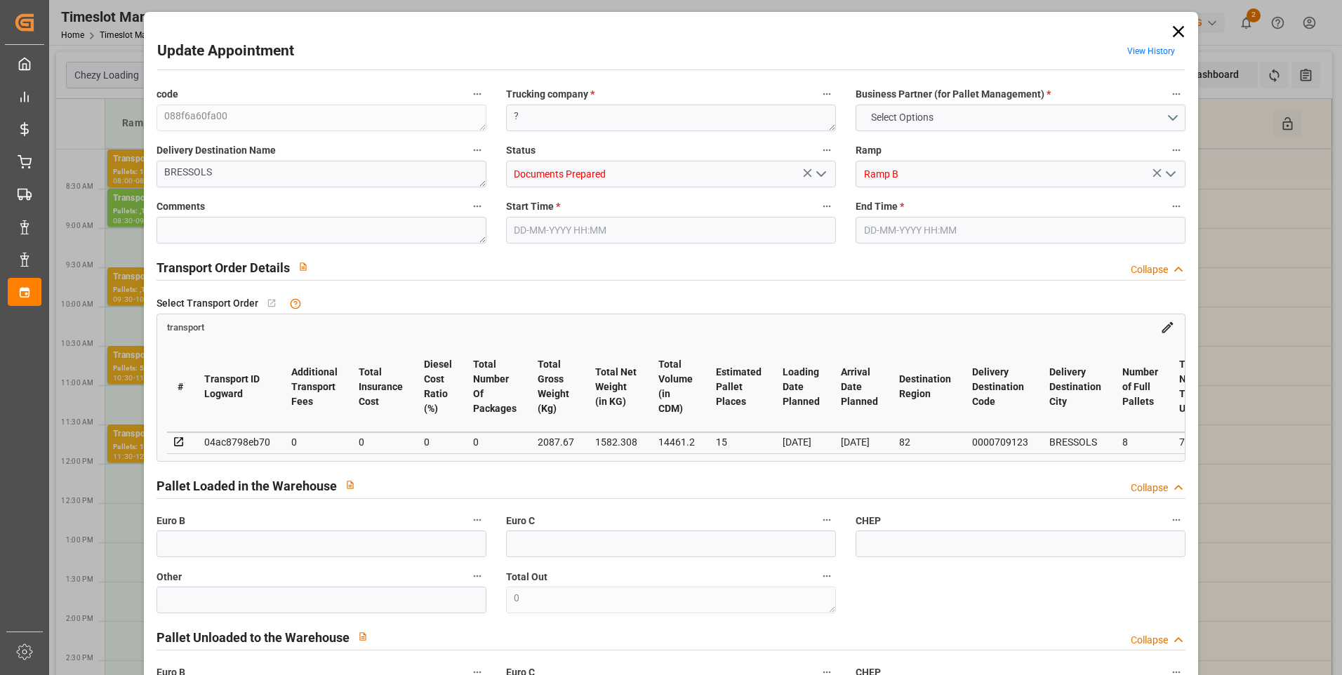
type input "03-09-2025"
type input "01-09-2025"
click at [823, 174] on icon "open menu" at bounding box center [821, 174] width 17 height 17
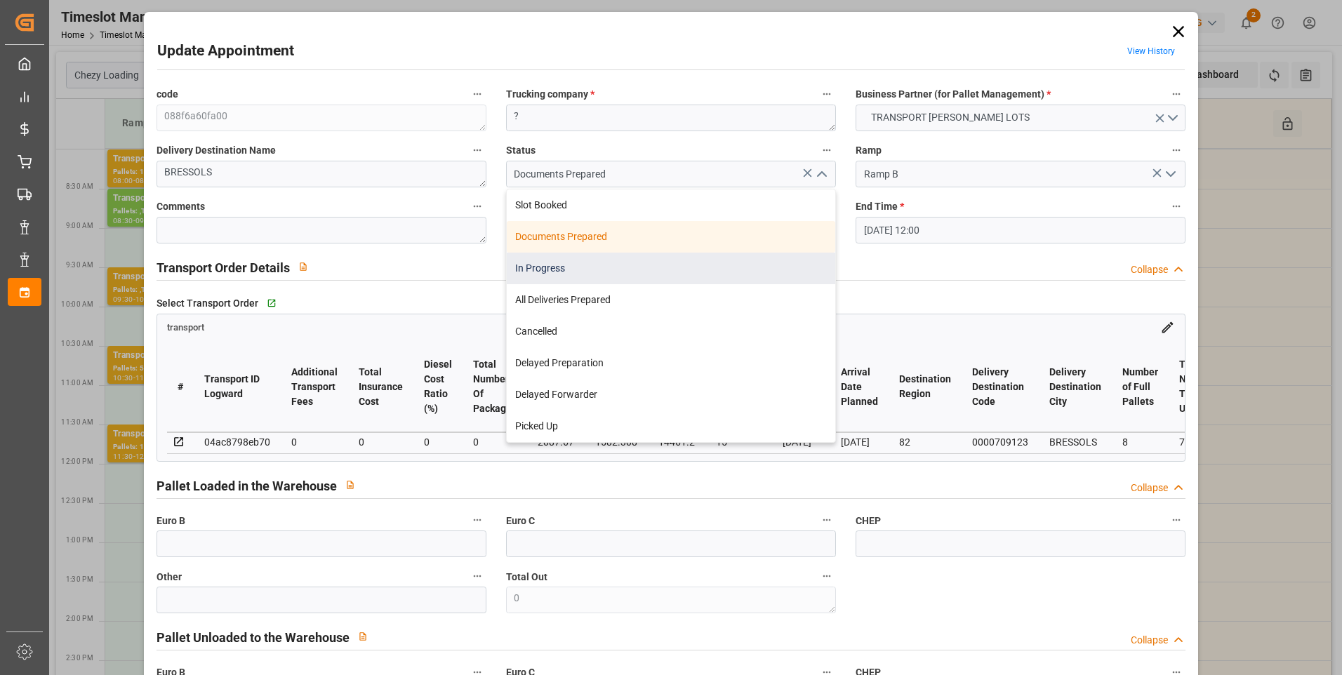
click at [555, 267] on div "In Progress" at bounding box center [671, 269] width 328 height 32
type input "In Progress"
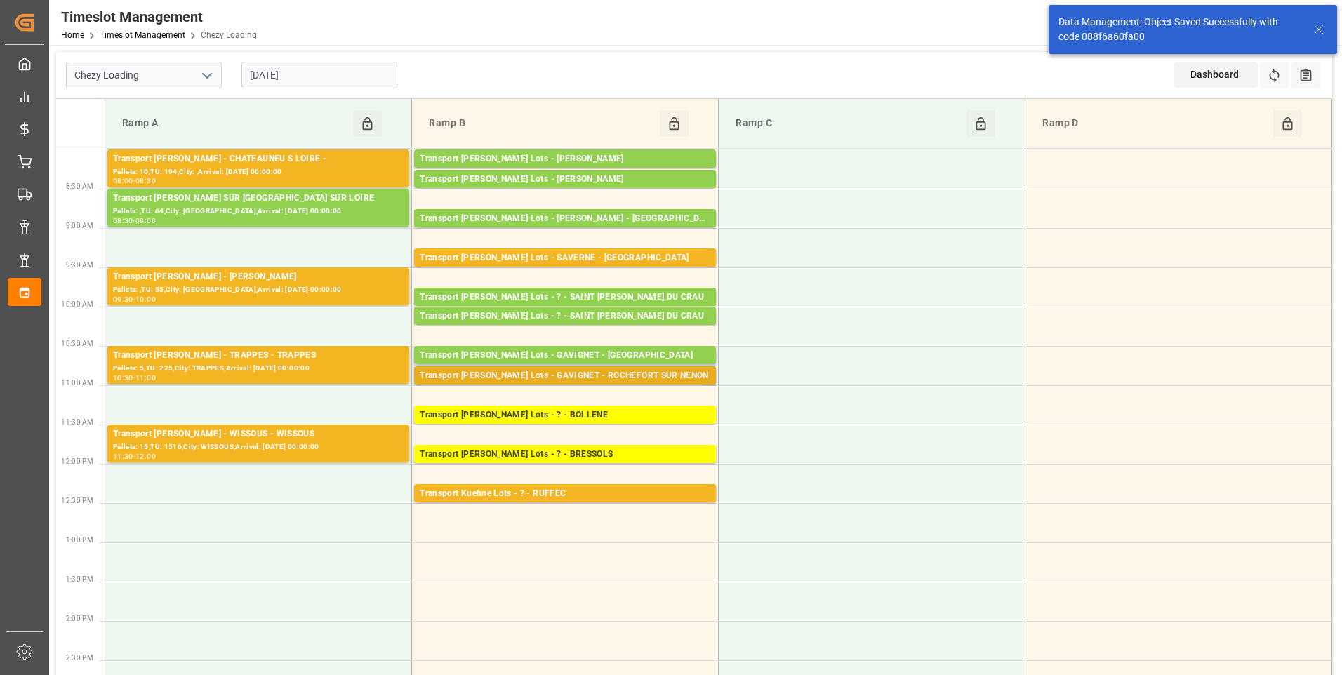
click at [623, 375] on div "Transport [PERSON_NAME] Lots - GAVIGNET - ROCHEFORT SUR NENON" at bounding box center [565, 376] width 291 height 14
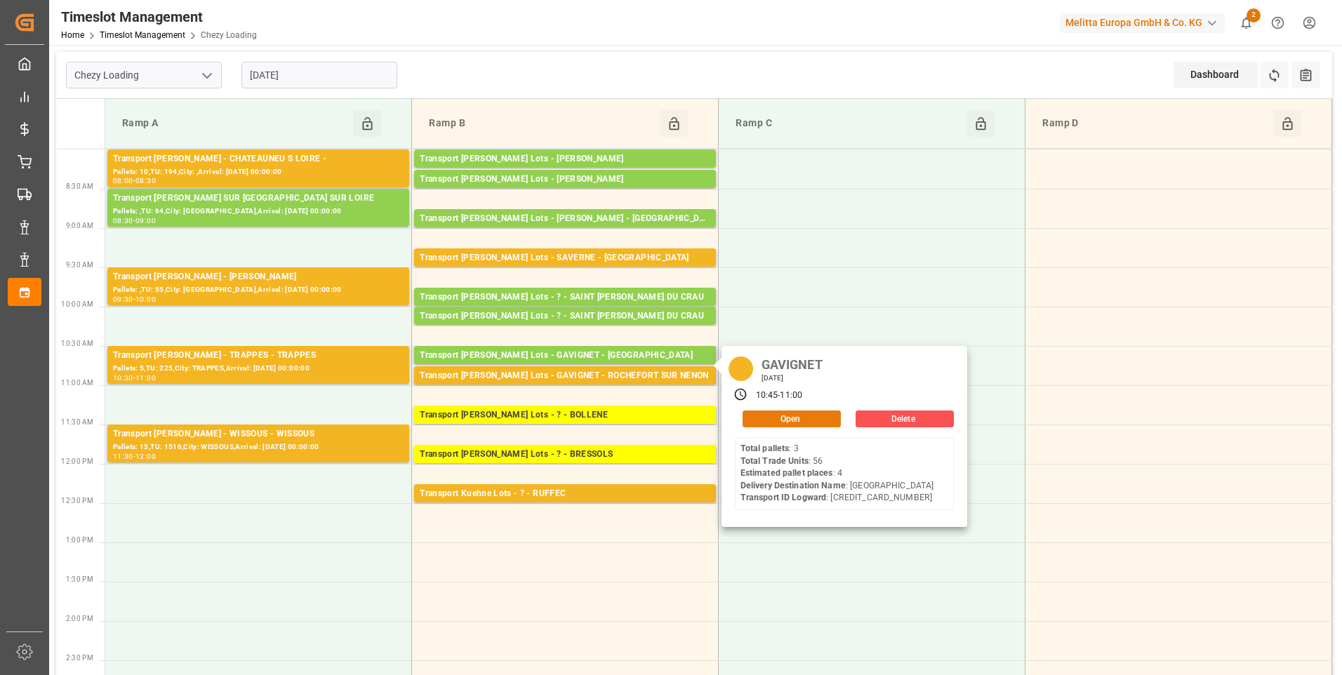
click at [772, 417] on button "Open" at bounding box center [792, 419] width 98 height 17
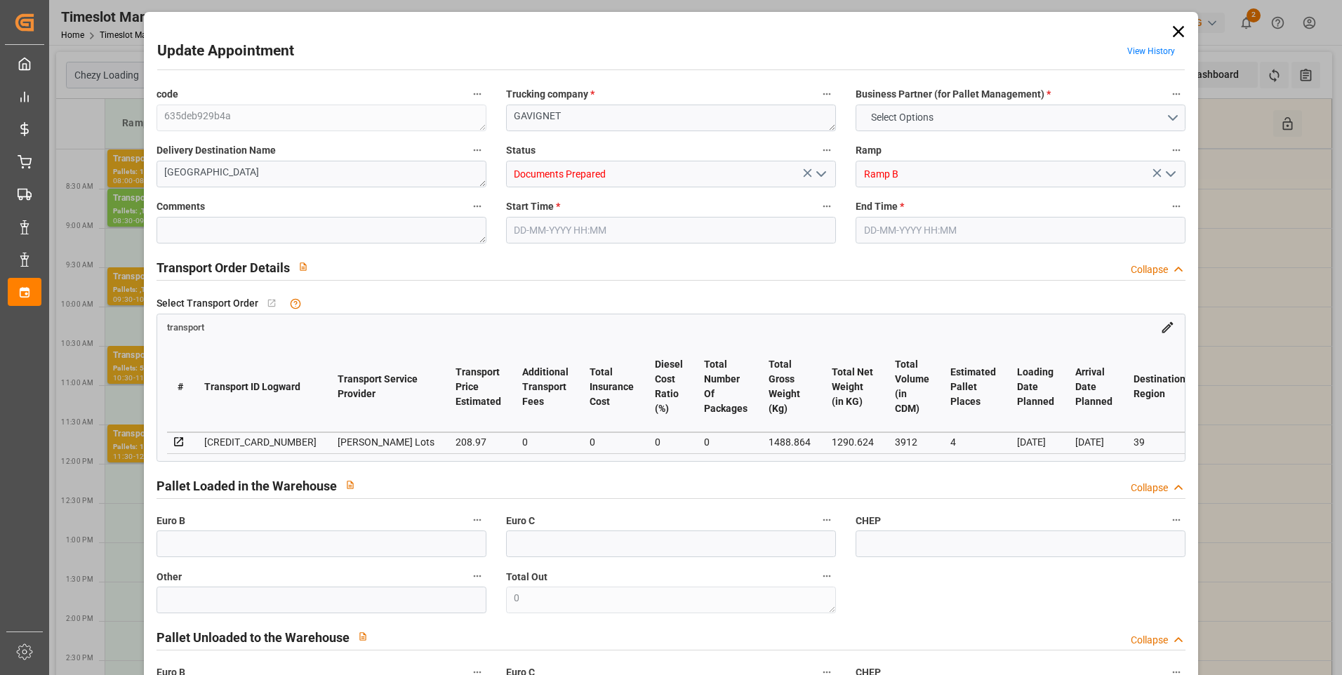
type input "4"
type input "208.97"
type input "0"
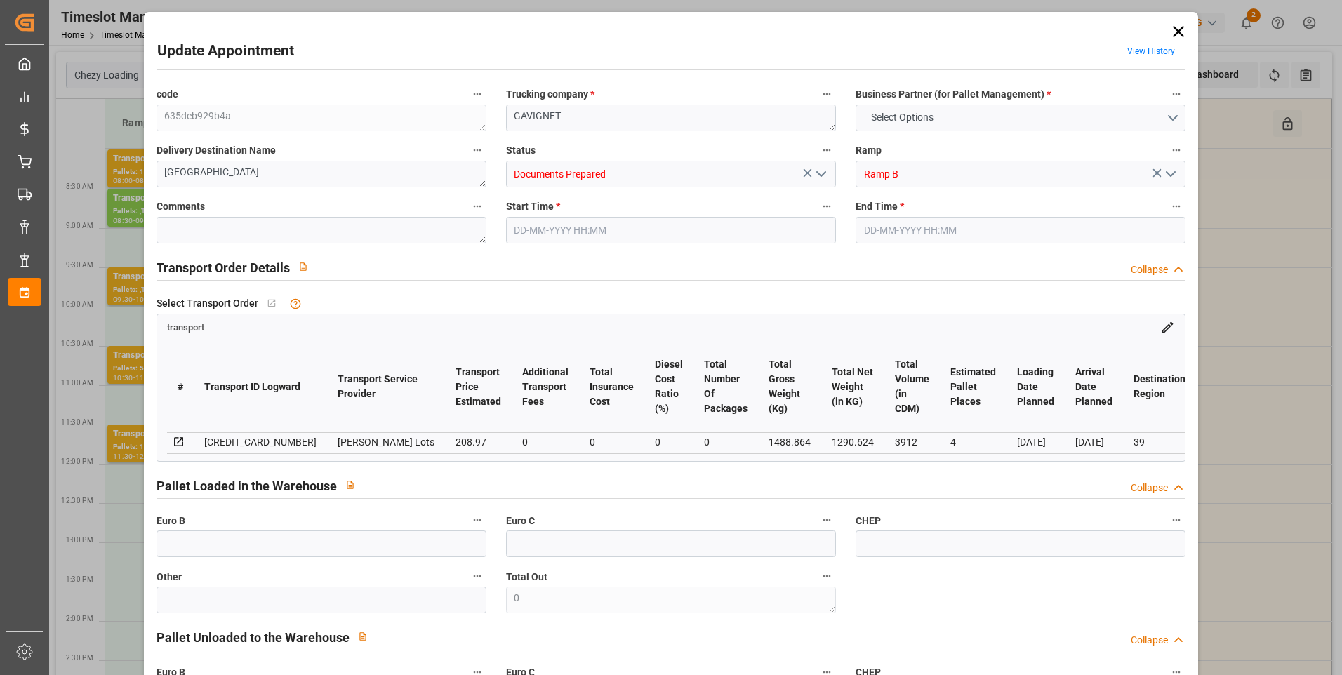
type input "208.97"
type input "0"
type input "1290.624"
type input "1656"
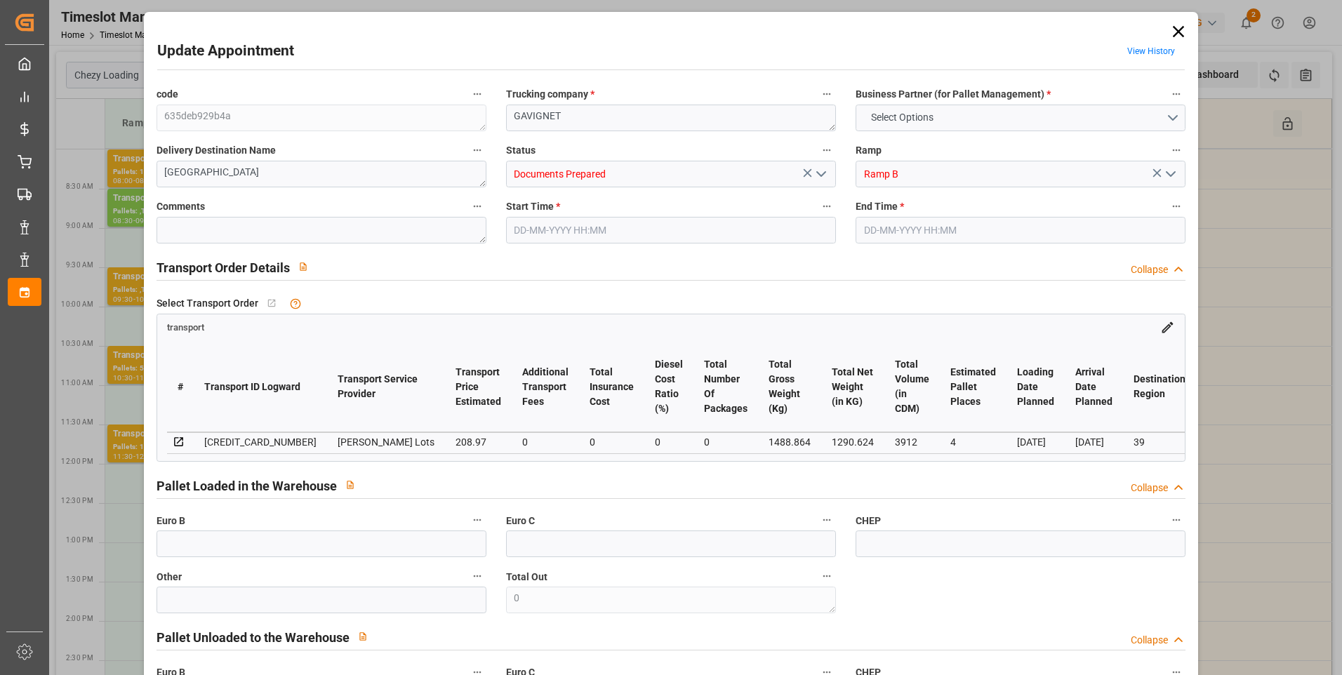
type input "3912"
type input "39"
type input "3"
type input "56"
type input "4"
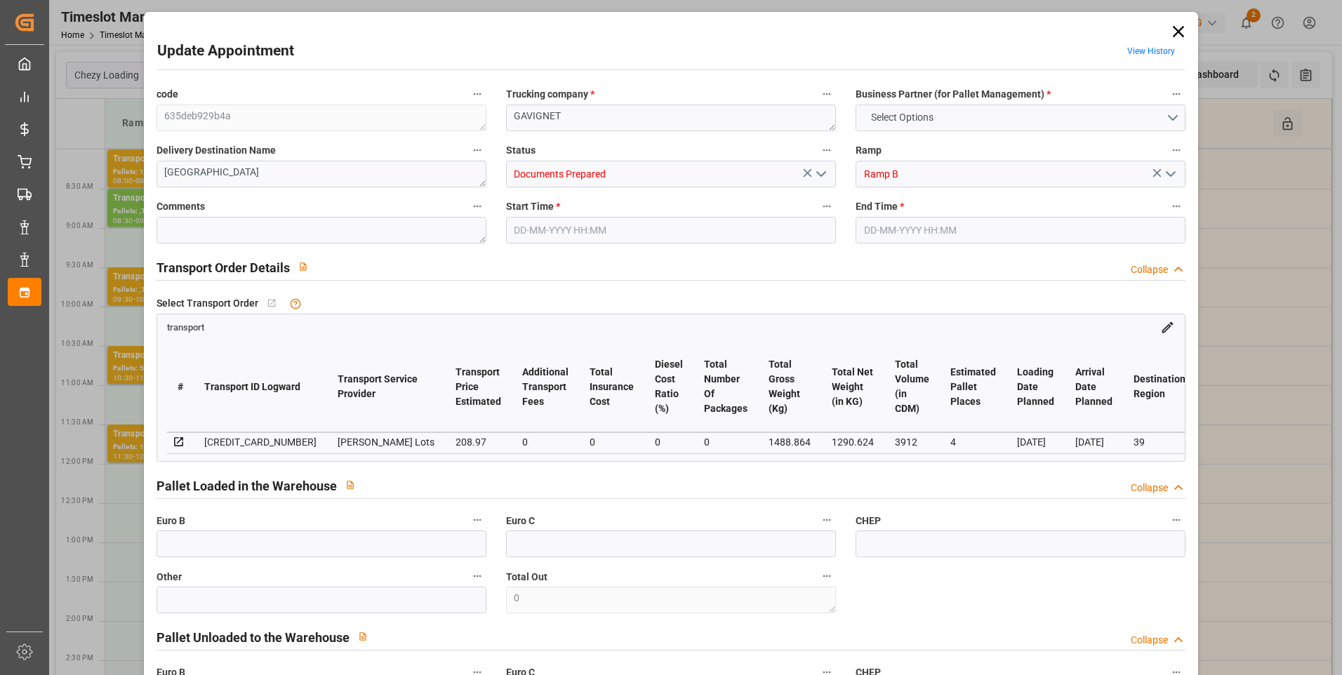
type input "101"
type input "1488.864"
type input "0"
type input "4710.8598"
type input "0"
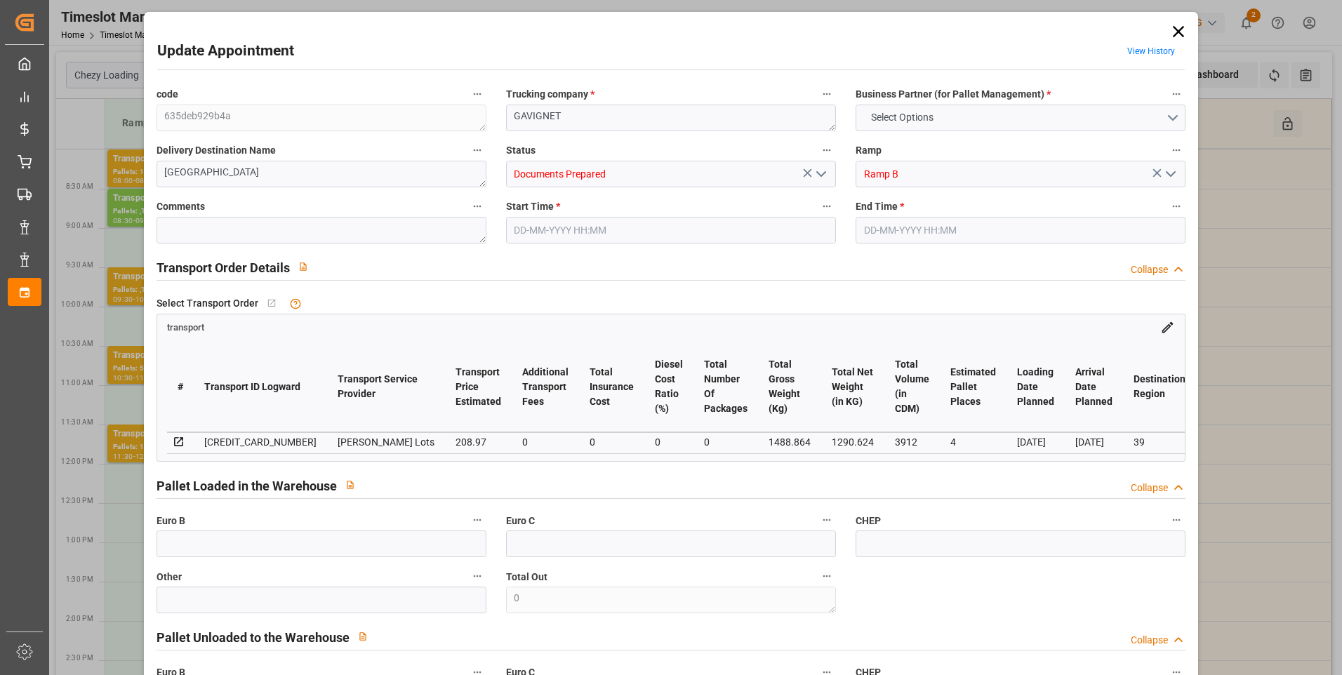
type input "0"
type input "21"
type input "35"
type input "29-08-2025 10:45"
type input "29-08-2025 11:00"
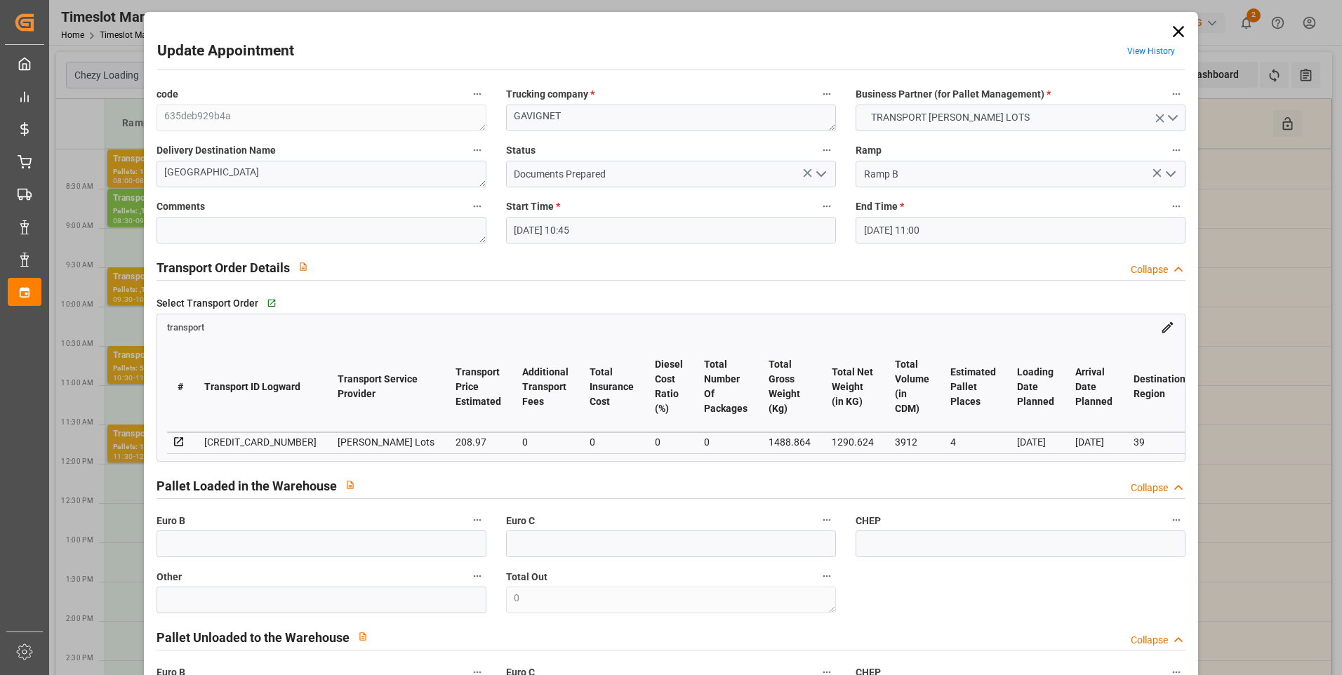
type input "27-08-2025 12:45"
type input "27-08-2025 11:27"
type input "01-09-2025"
type input "[DATE]"
click at [817, 175] on polyline "open menu" at bounding box center [821, 174] width 8 height 4
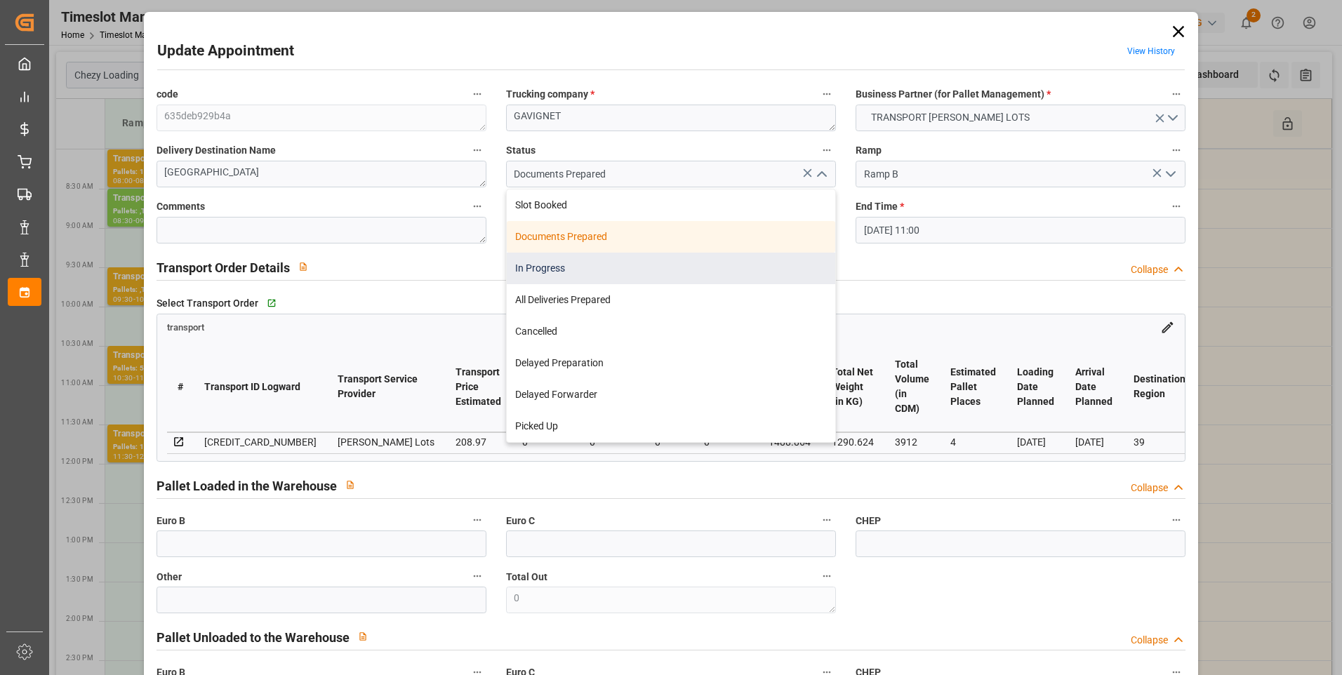
click at [557, 265] on div "In Progress" at bounding box center [671, 269] width 328 height 32
type input "In Progress"
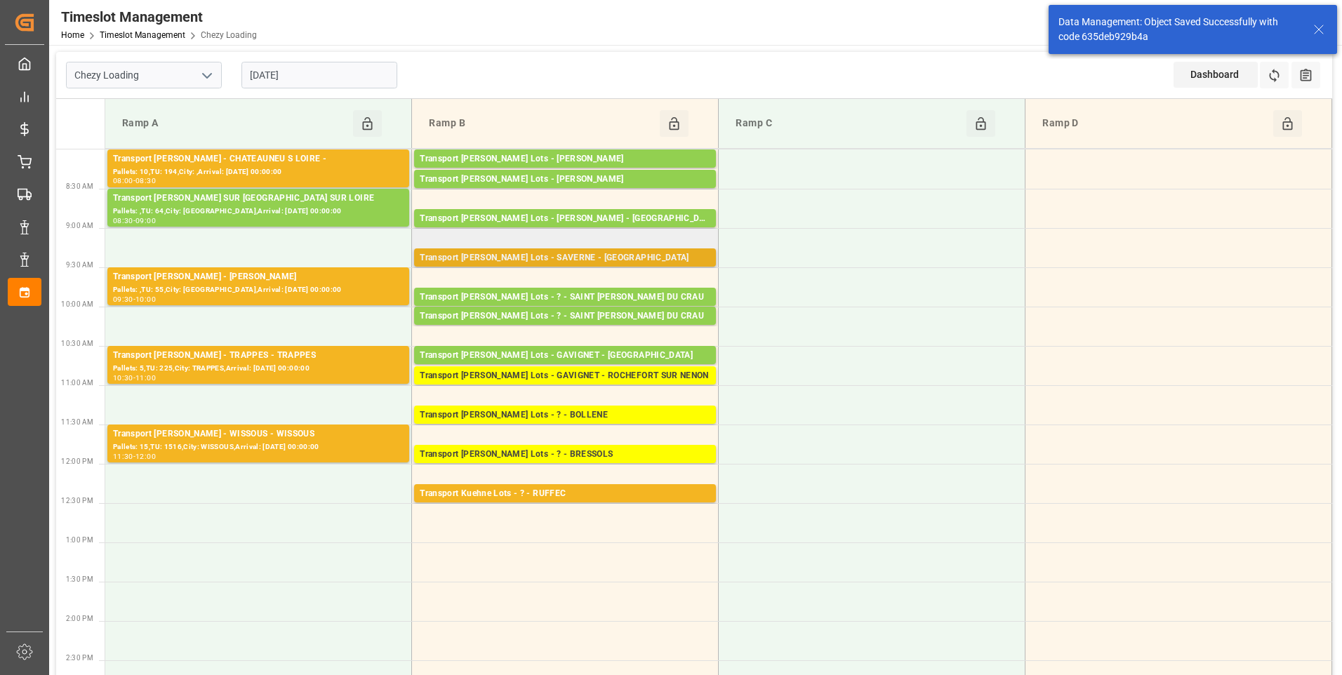
click at [585, 255] on div "Transport [PERSON_NAME] Lots - SAVERNE - [GEOGRAPHIC_DATA]" at bounding box center [565, 258] width 291 height 14
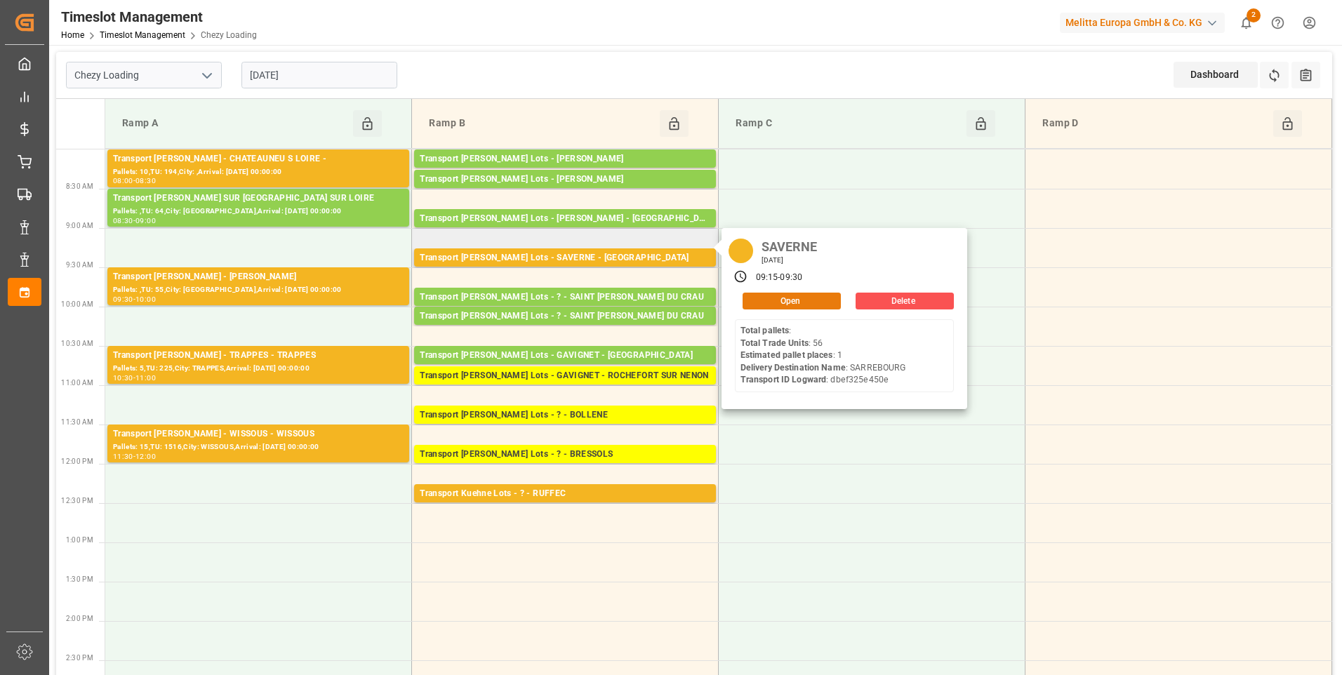
click at [792, 299] on button "Open" at bounding box center [792, 301] width 98 height 17
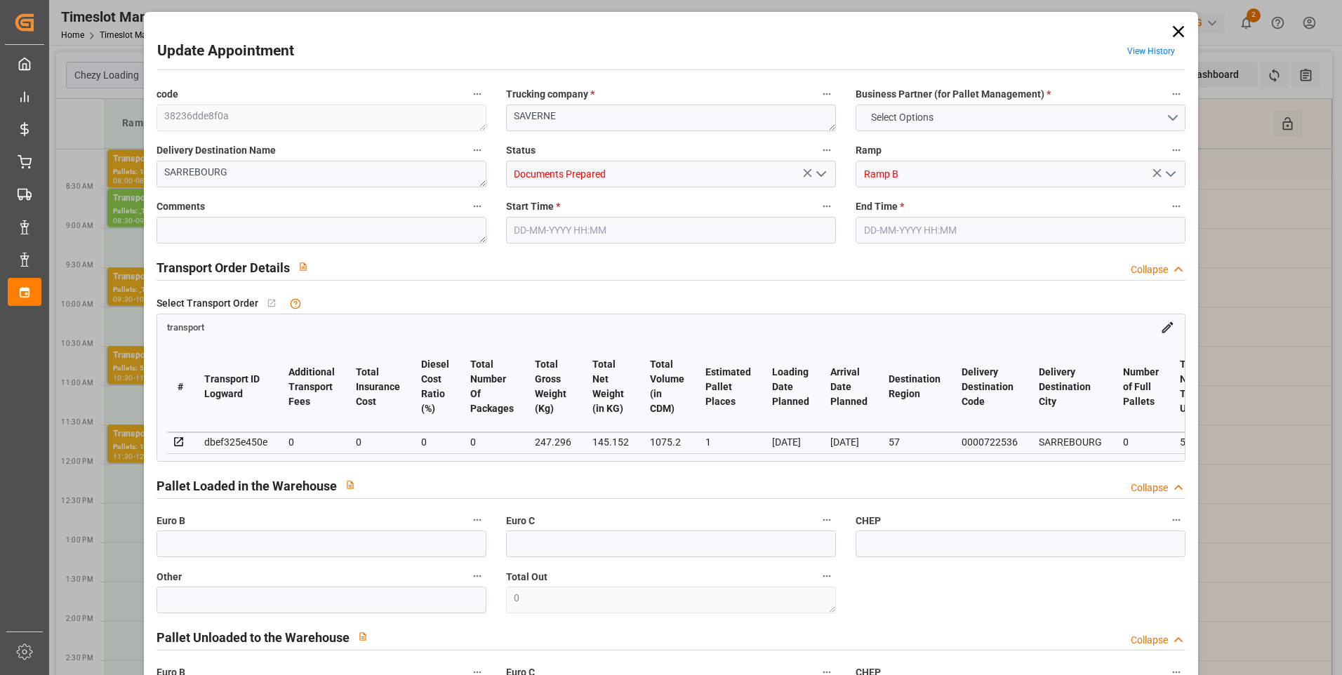
type input "1"
type input "0"
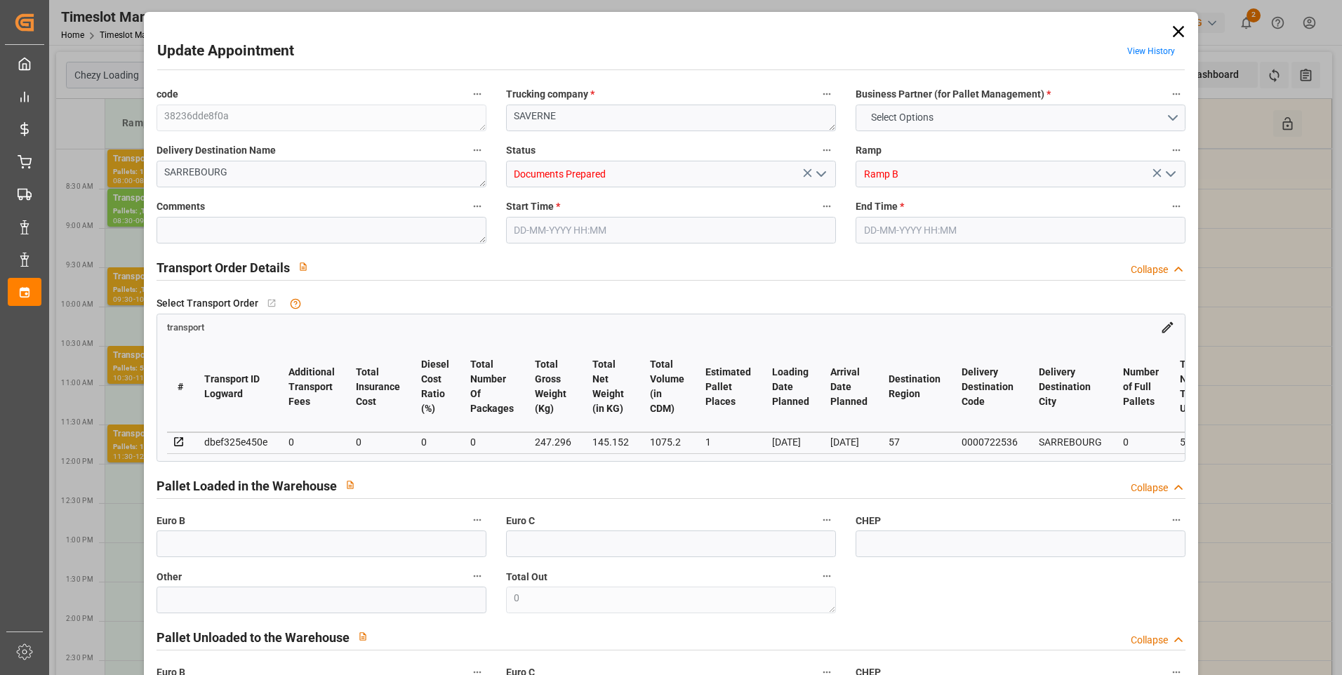
type input "0"
type input "145.152"
type input "286"
type input "1075.2"
type input "57"
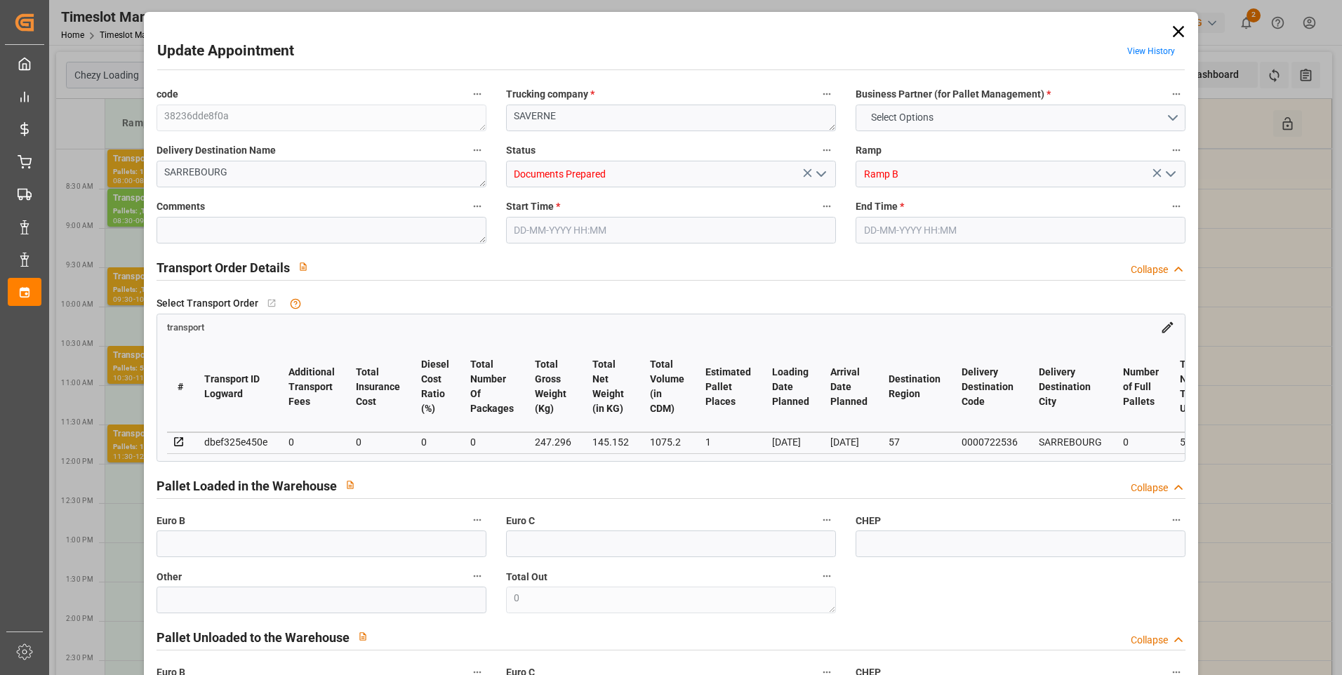
type input "0"
type input "56"
type input "1"
type input "101"
type input "247.296"
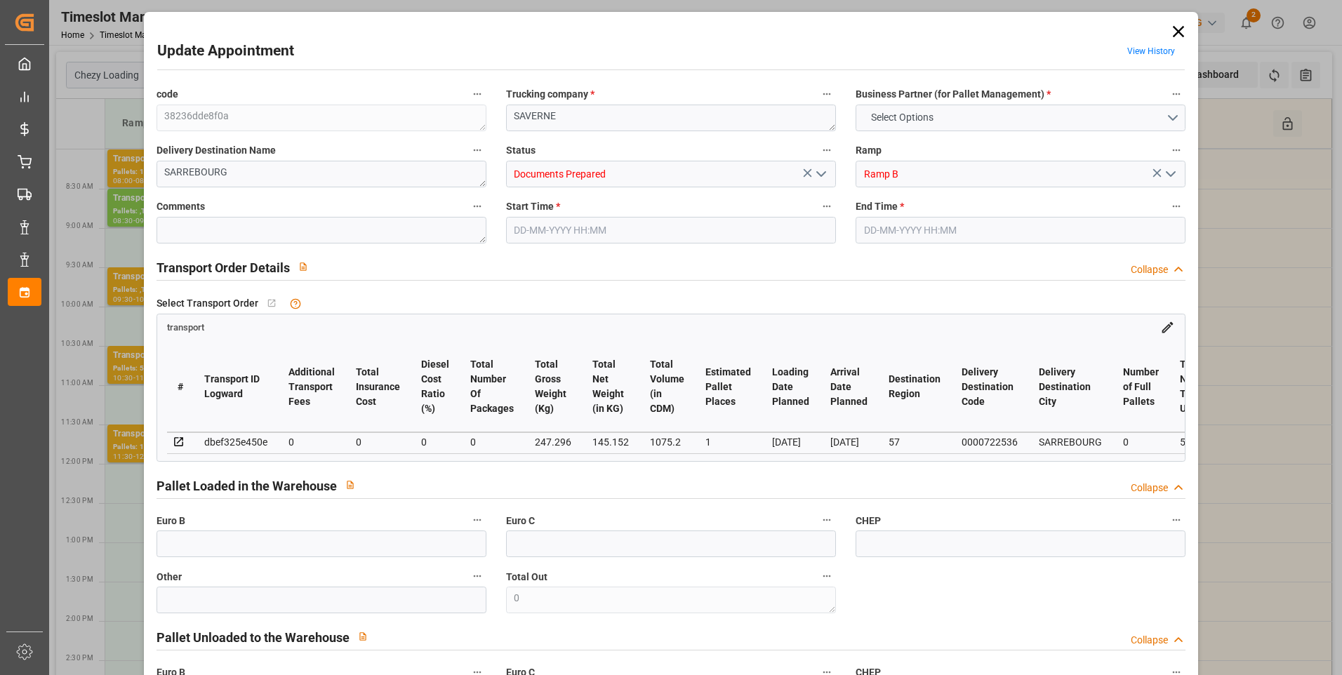
type input "0"
type input "4710.8598"
type input "0"
type input "21"
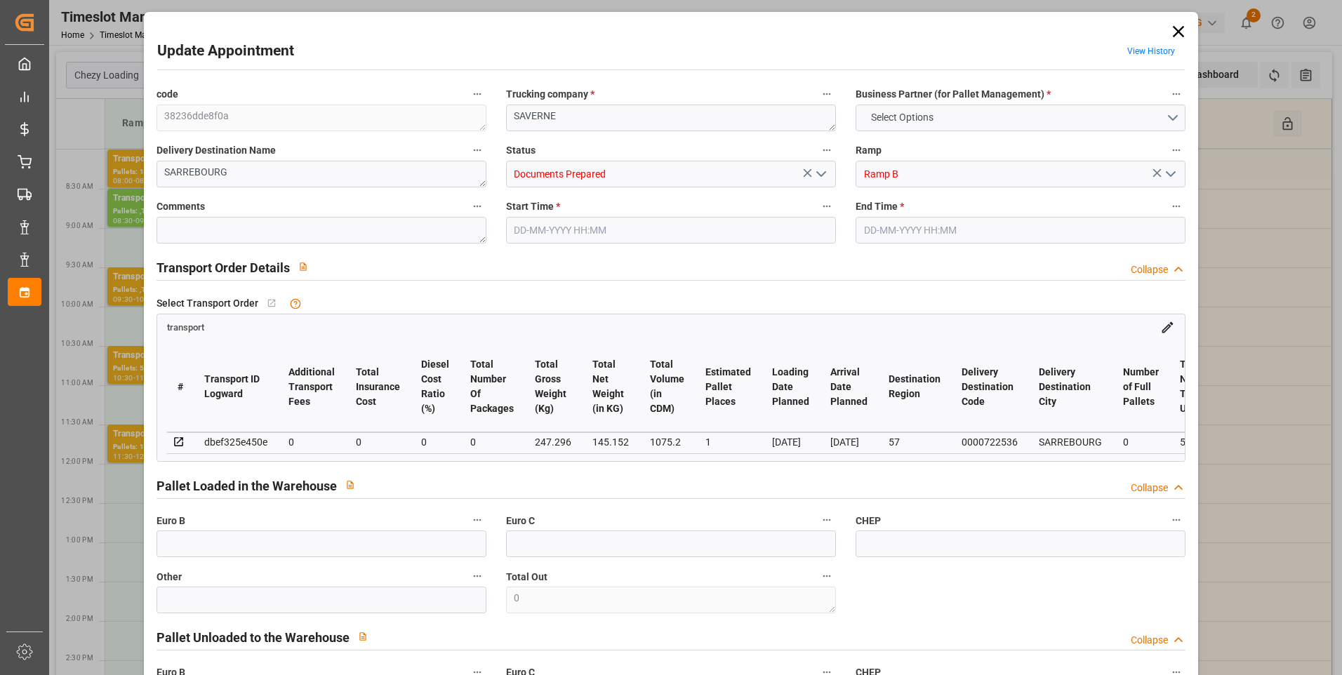
type input "35"
type input "29-08-2025 09:15"
type input "29-08-2025 09:30"
type input "27-08-2025 14:54"
type input "27-08-2025 11:27"
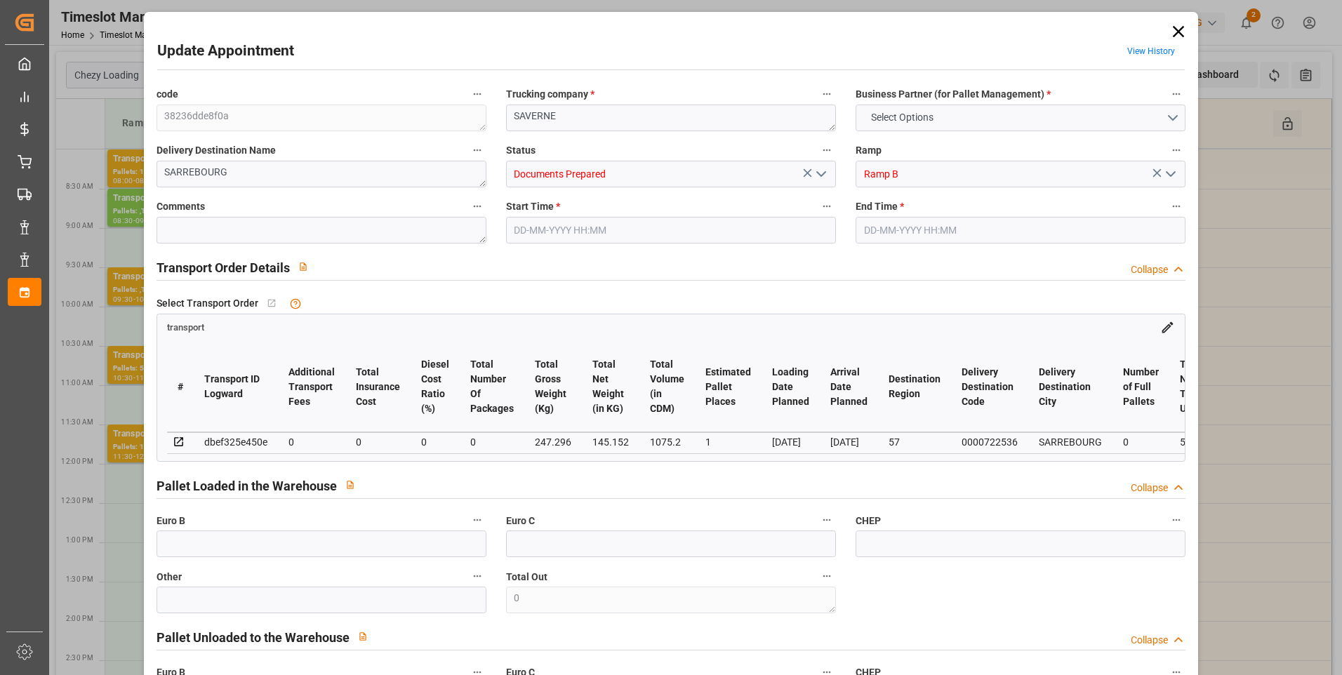
type input "02-09-2025"
type input "01-09-2025"
click at [819, 173] on icon "open menu" at bounding box center [821, 174] width 17 height 17
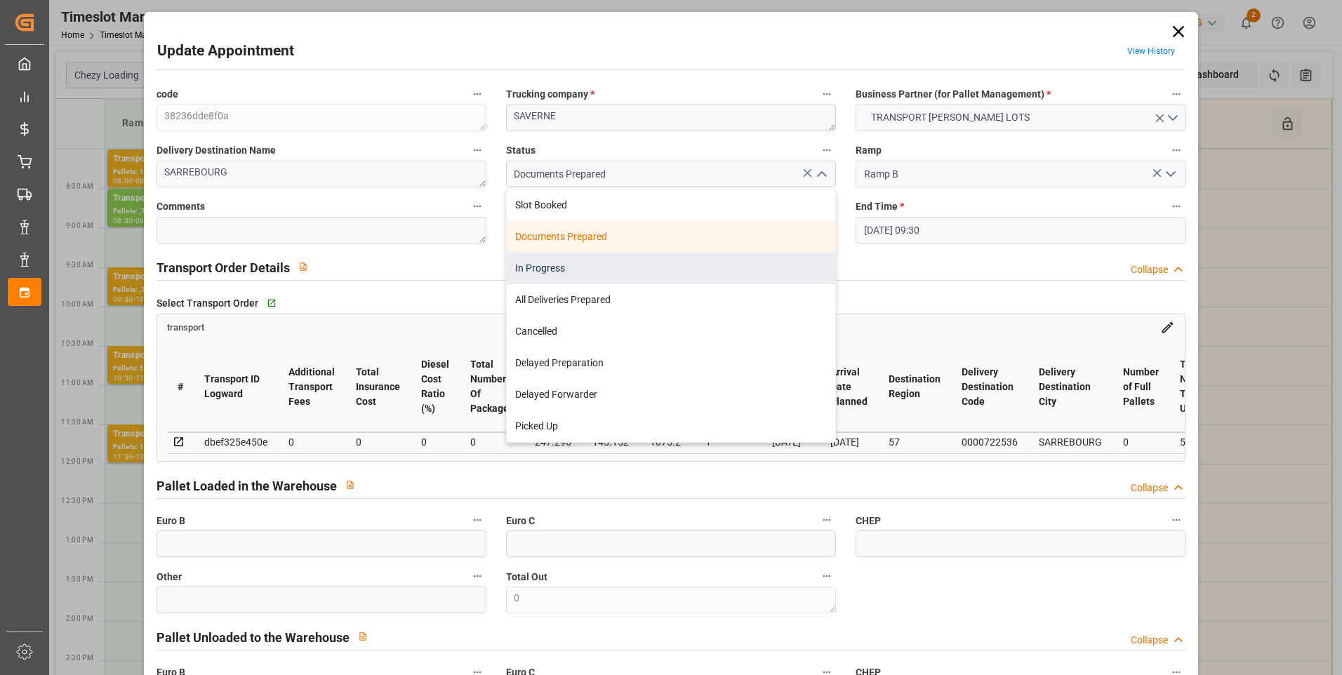
click at [567, 274] on div "In Progress" at bounding box center [671, 269] width 328 height 32
type input "In Progress"
